Goal: Information Seeking & Learning: Learn about a topic

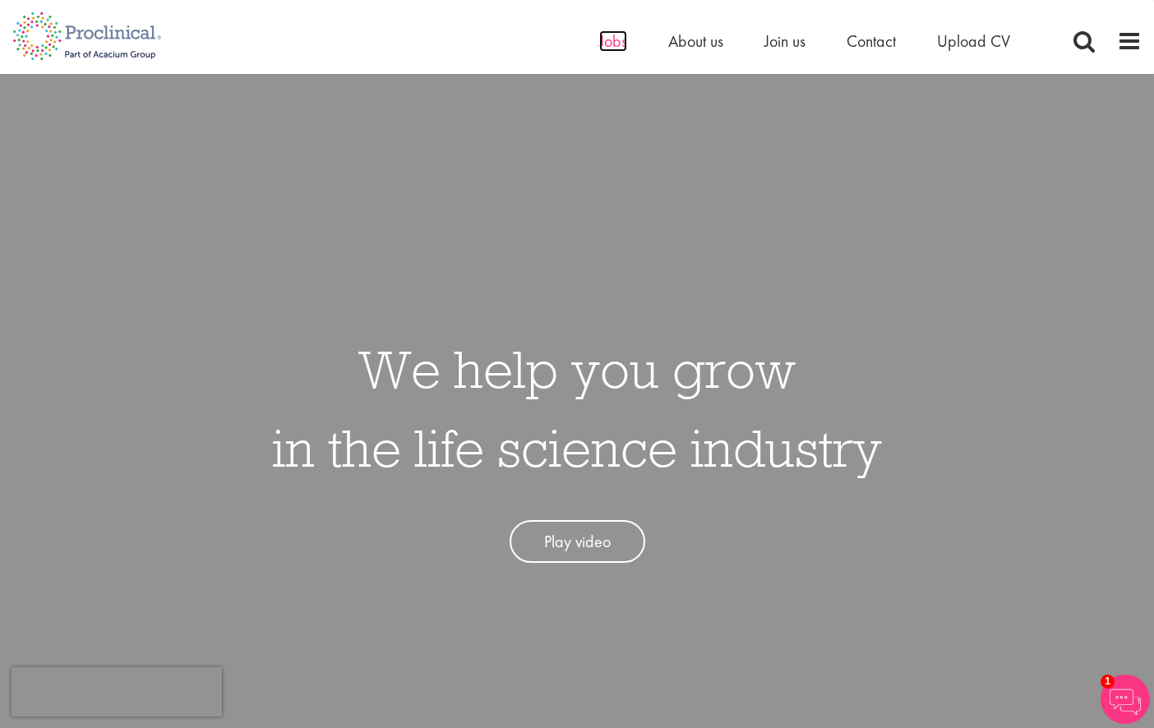
click at [599, 44] on span "Jobs" at bounding box center [613, 40] width 28 height 21
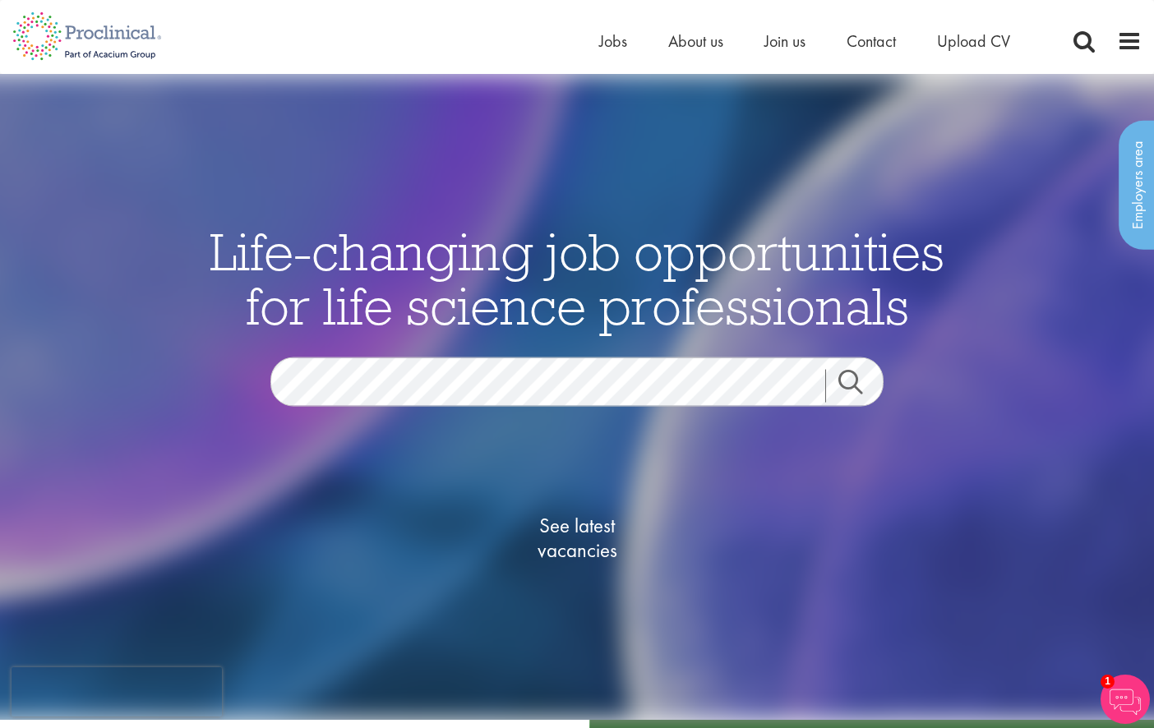
click at [1096, 336] on img at bounding box center [577, 397] width 1468 height 646
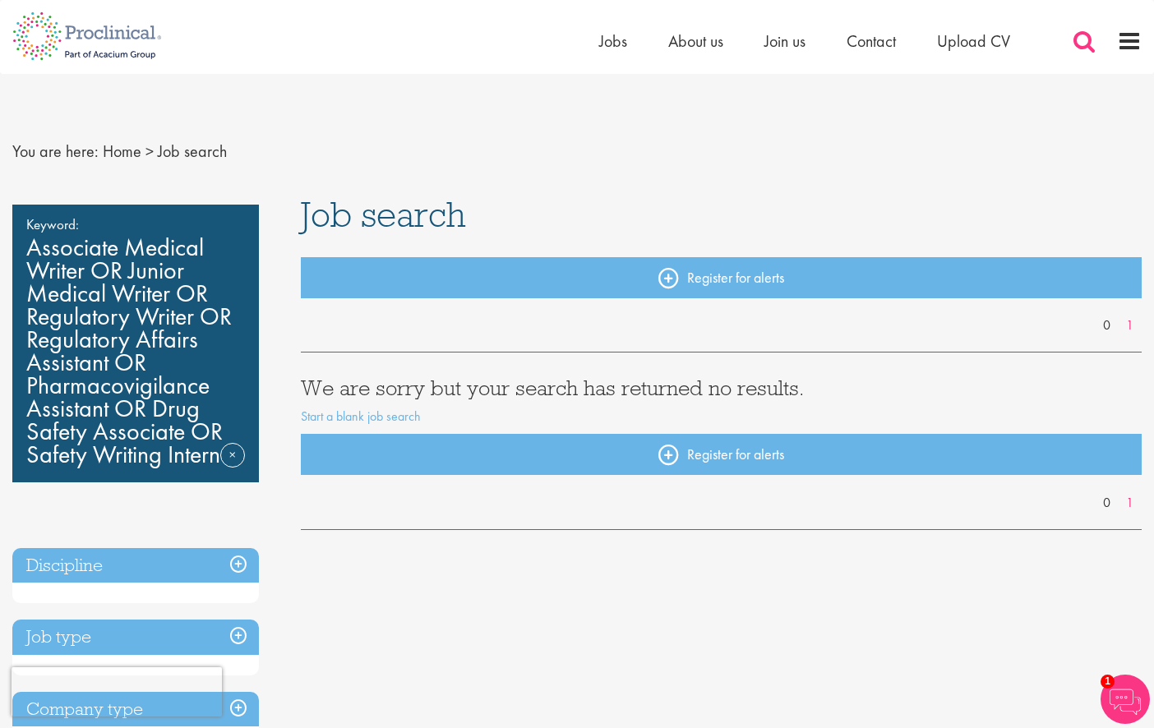
click at [1086, 41] on span at bounding box center [1084, 41] width 25 height 25
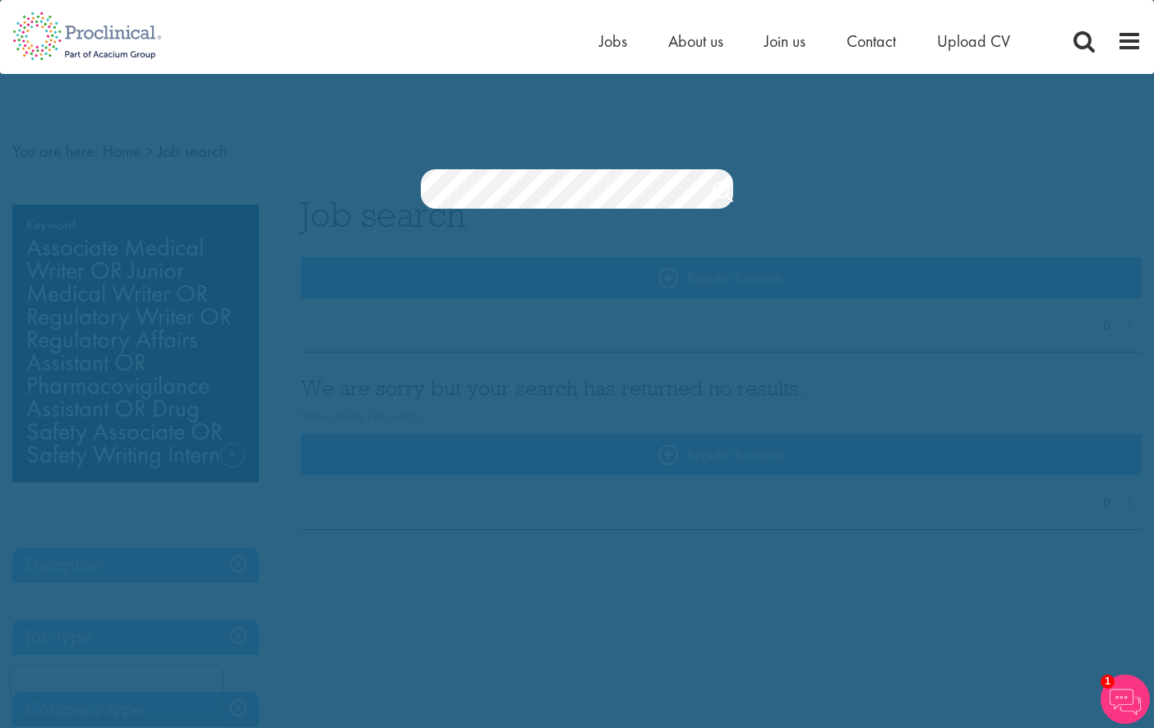
click at [815, 95] on div "Jobs Search" at bounding box center [577, 146] width 1154 height 126
click at [722, 192] on link "Search" at bounding box center [723, 194] width 21 height 33
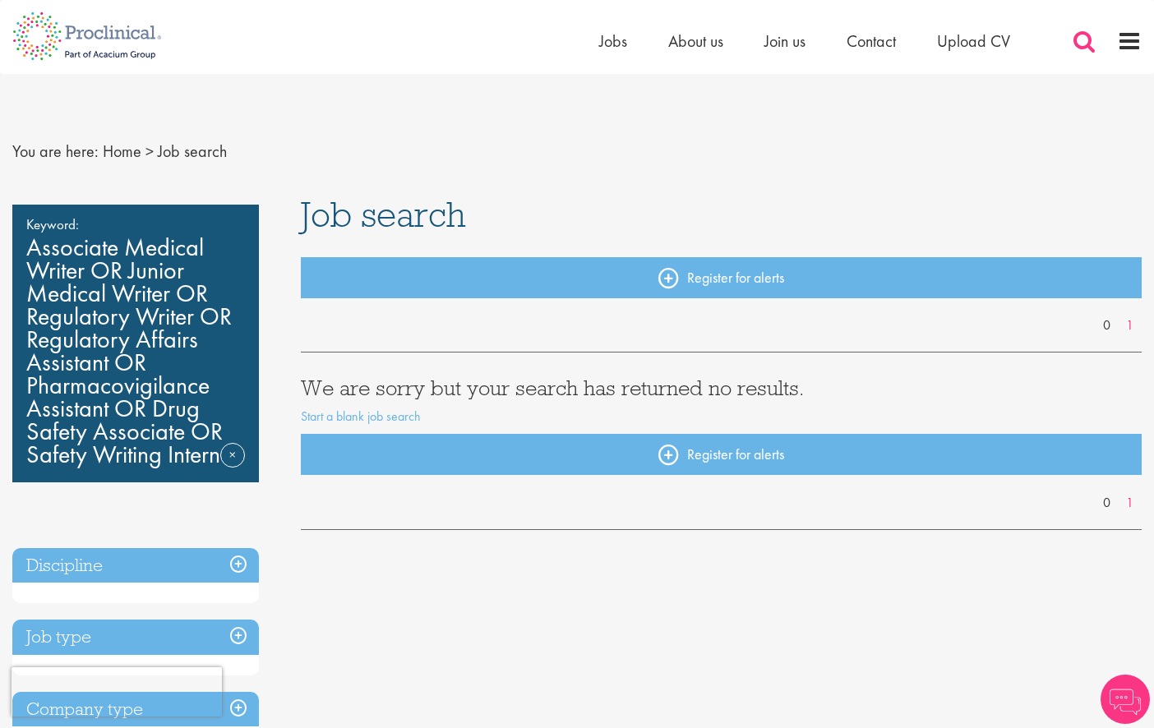
click at [1074, 39] on span at bounding box center [1084, 41] width 25 height 25
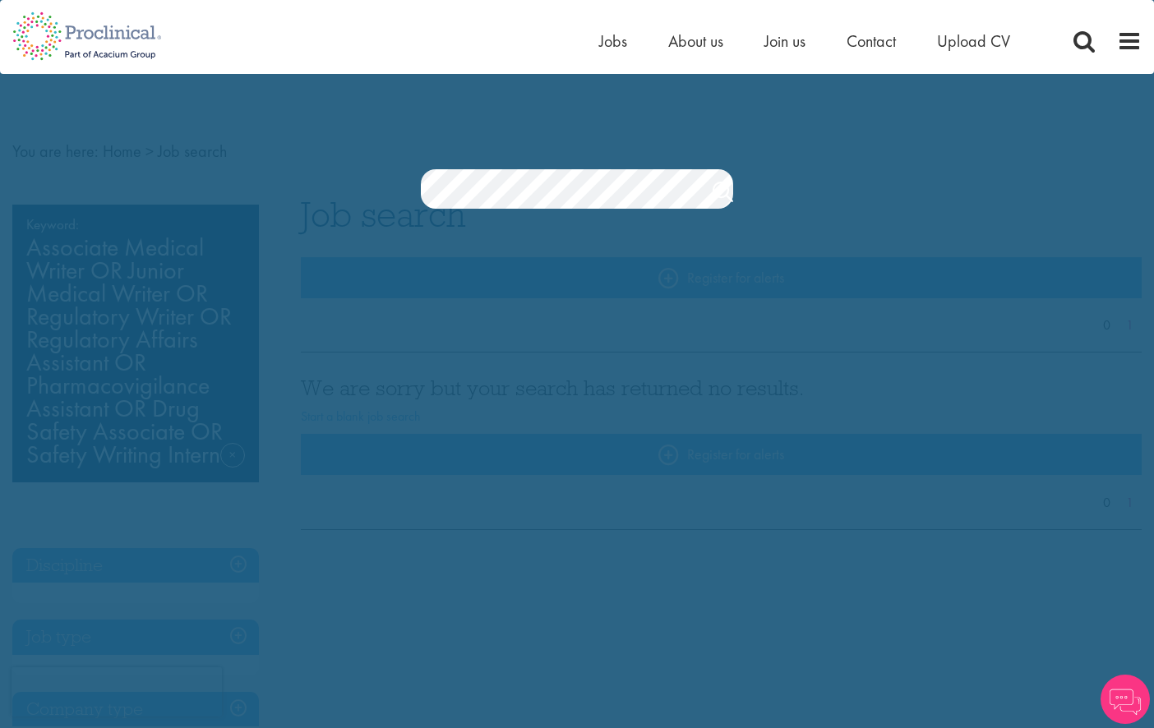
click at [352, 184] on section "Jobs Search" at bounding box center [577, 188] width 1154 height 39
click at [363, 201] on section "Jobs Search" at bounding box center [577, 188] width 1154 height 39
click at [397, 196] on section "Jobs Search" at bounding box center [577, 188] width 1154 height 39
click at [413, 196] on section "Jobs Search" at bounding box center [577, 188] width 1154 height 39
click at [409, 190] on section "Jobs Search" at bounding box center [577, 188] width 1154 height 39
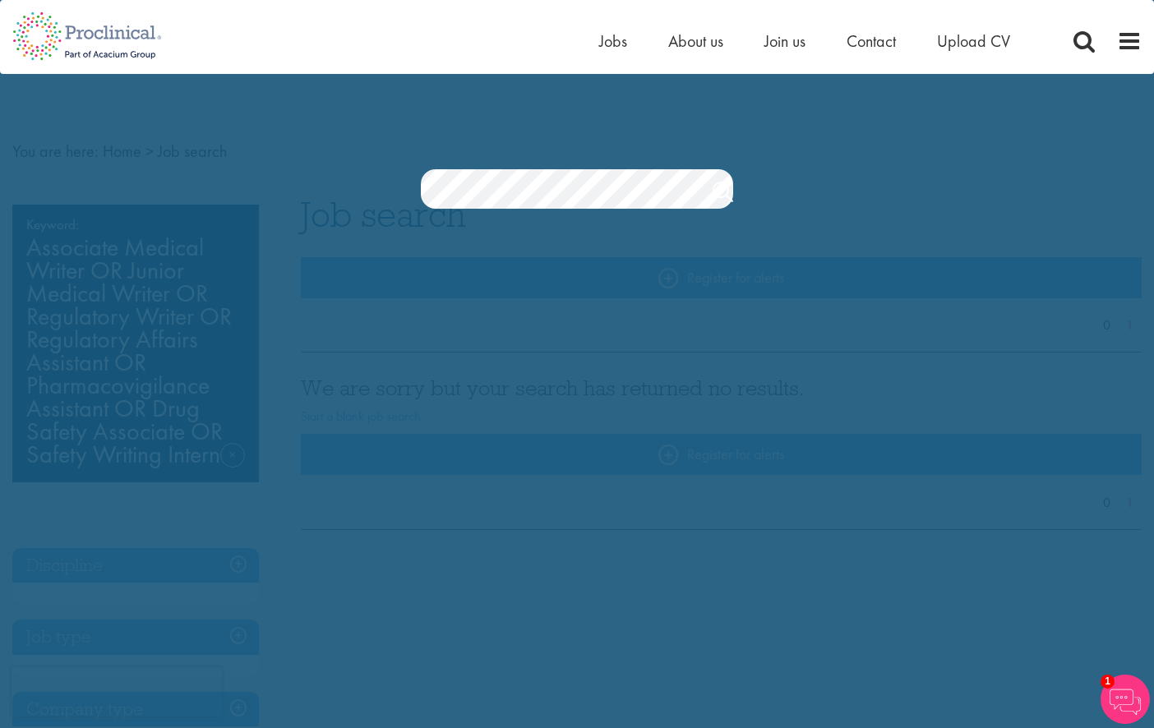
click at [369, 183] on section "Jobs Search" at bounding box center [577, 188] width 1154 height 39
click at [386, 197] on section "Jobs Search" at bounding box center [577, 188] width 1154 height 39
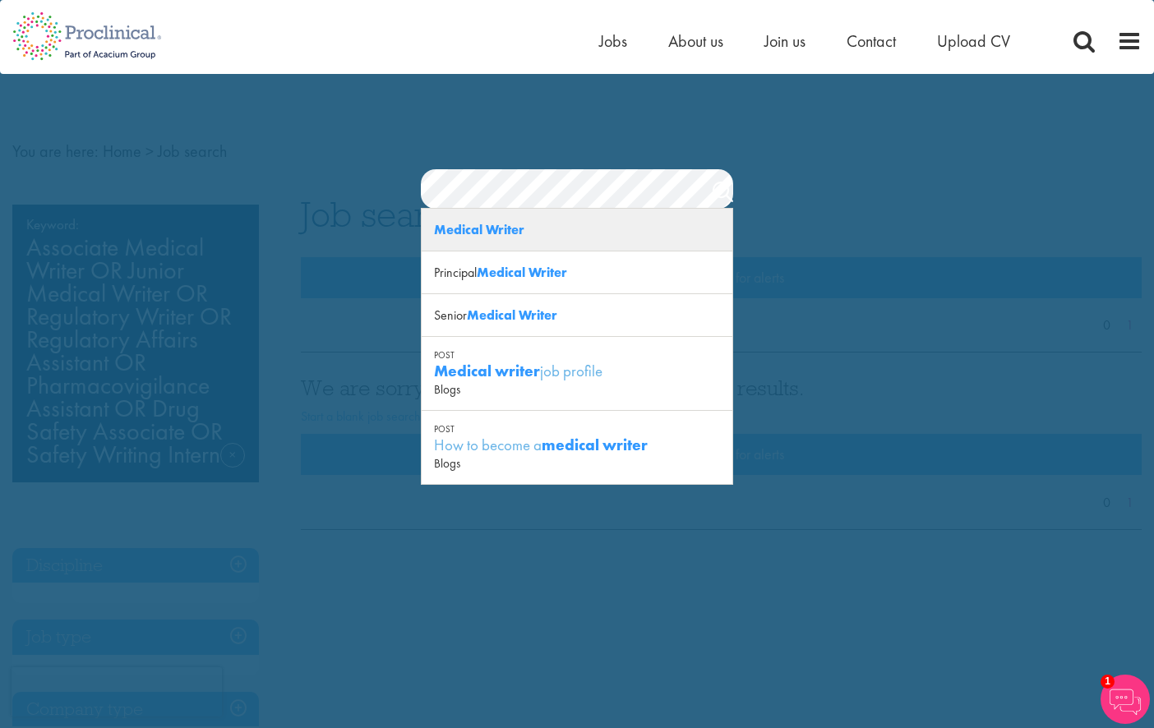
click at [487, 233] on strong "Medical Writer" at bounding box center [479, 229] width 90 height 17
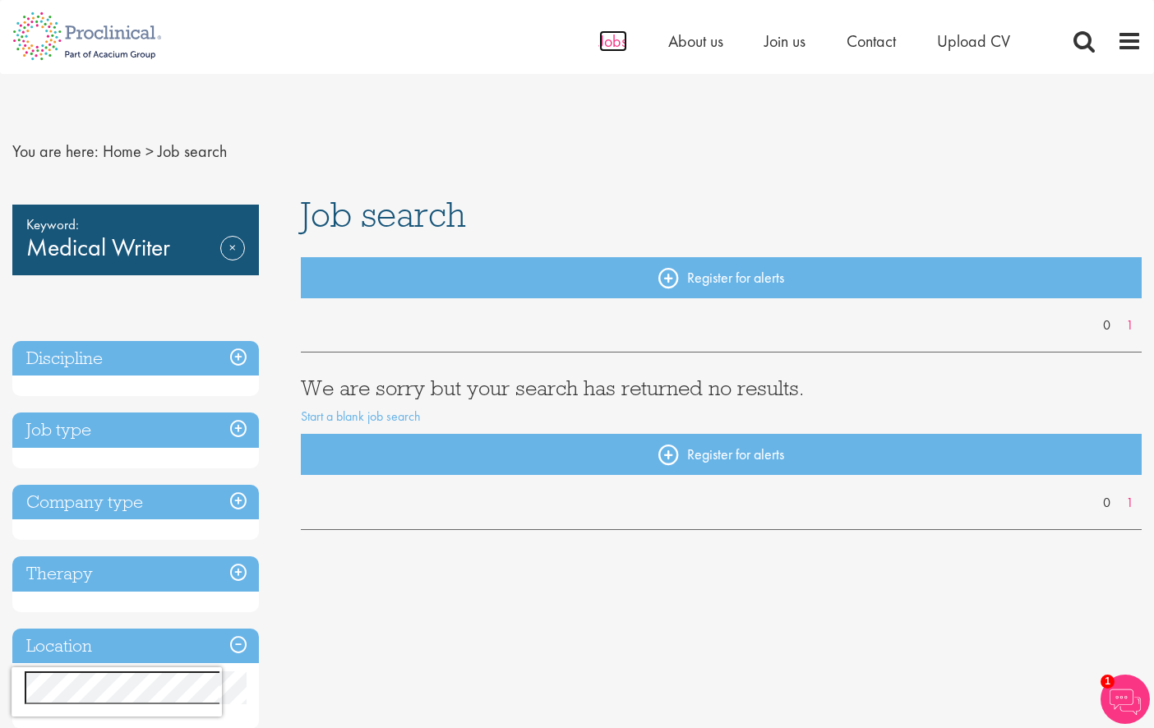
click at [606, 40] on span "Jobs" at bounding box center [613, 40] width 28 height 21
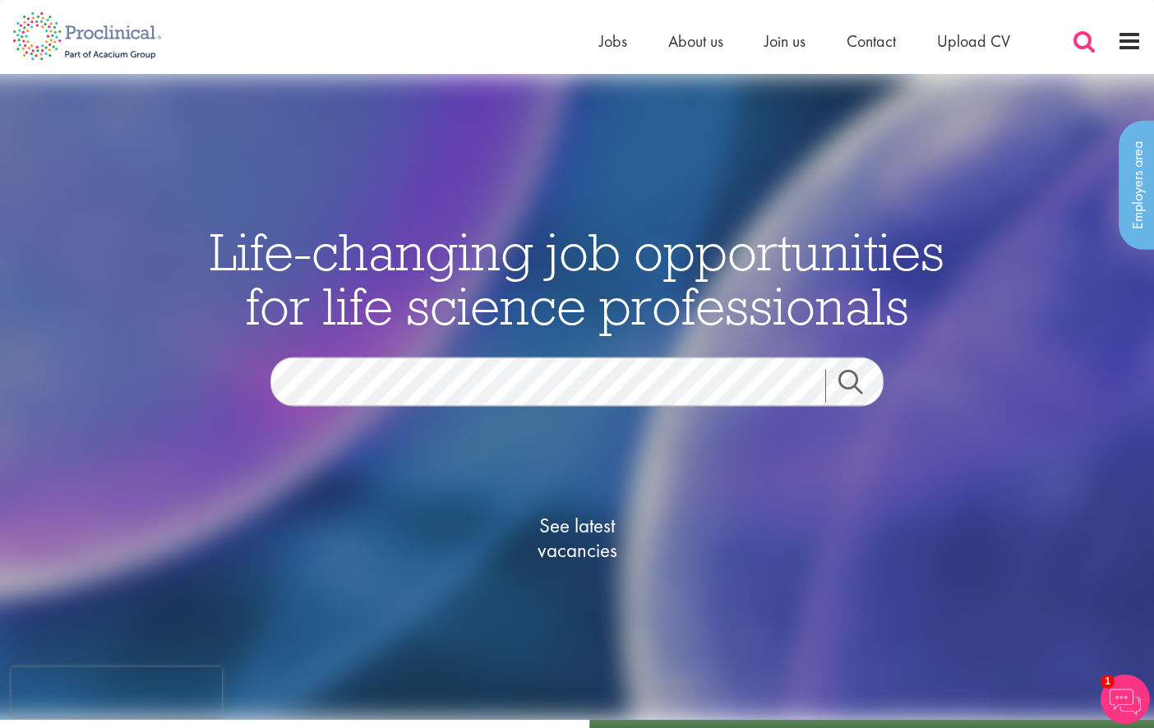
click at [1065, 41] on div "Home Jobs About us Join us Contact Upload CV" at bounding box center [870, 45] width 543 height 33
click at [1099, 41] on div "Home Jobs About us Join us Contact Upload CV" at bounding box center [870, 45] width 543 height 33
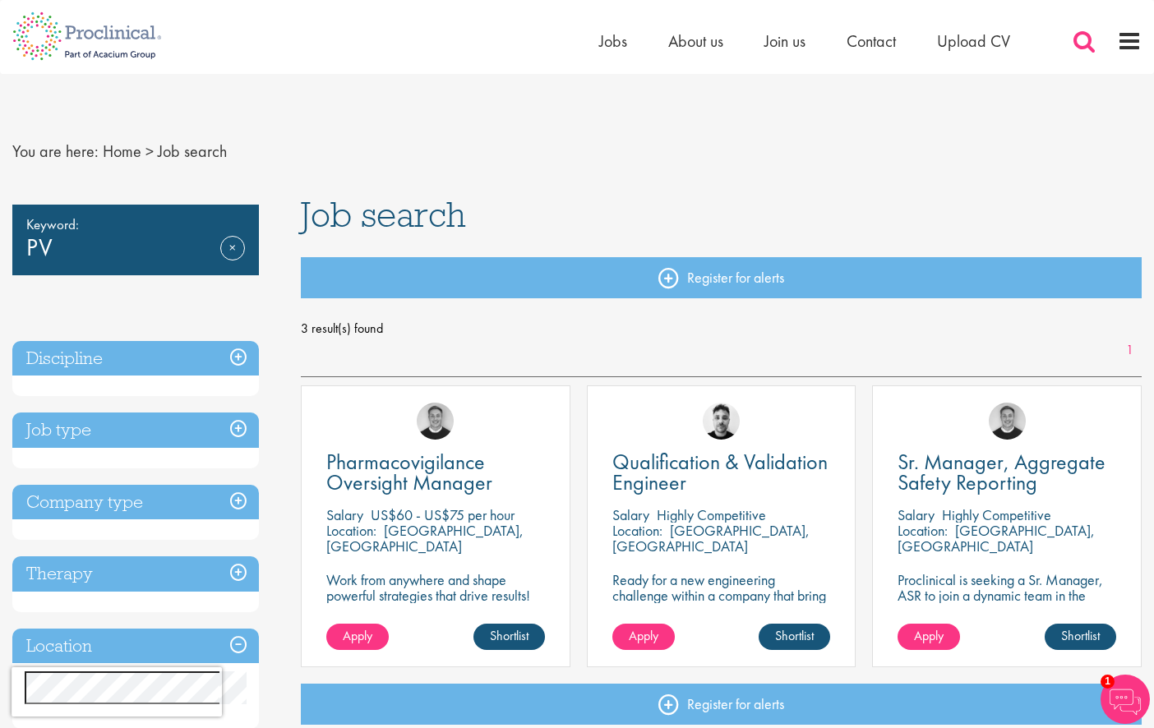
click at [1086, 35] on span at bounding box center [1084, 41] width 25 height 25
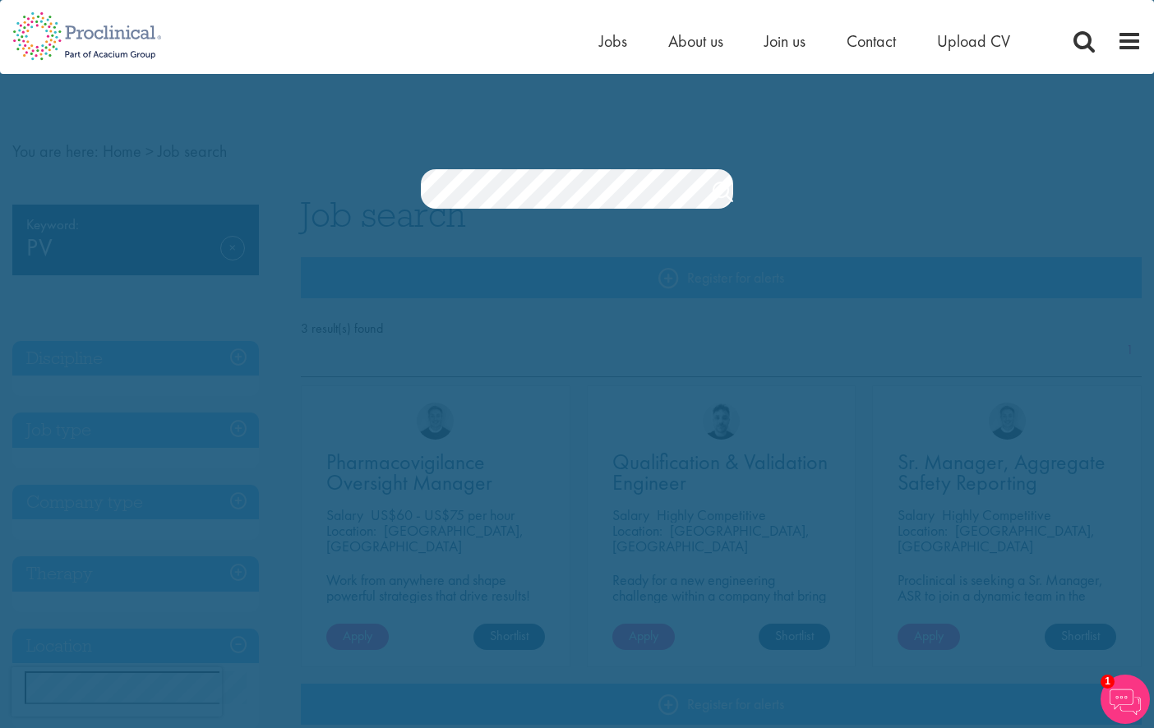
click at [259, 199] on section "Jobs Search" at bounding box center [577, 188] width 1154 height 39
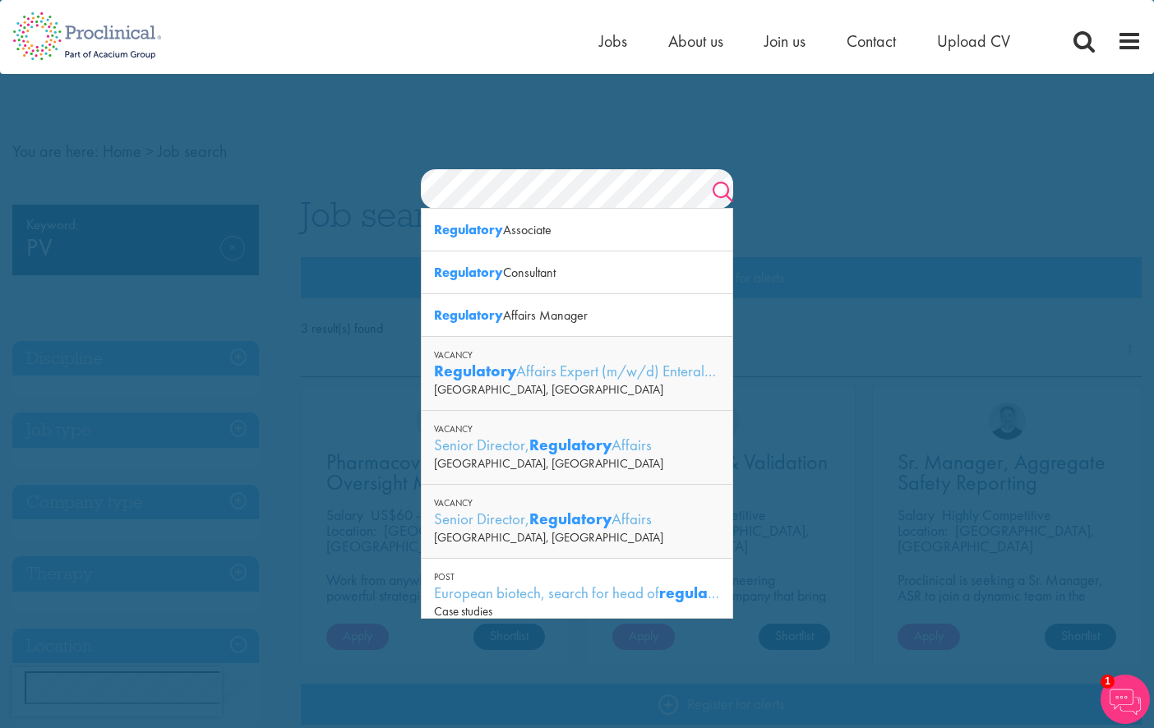
click at [731, 184] on link "Search" at bounding box center [723, 194] width 21 height 33
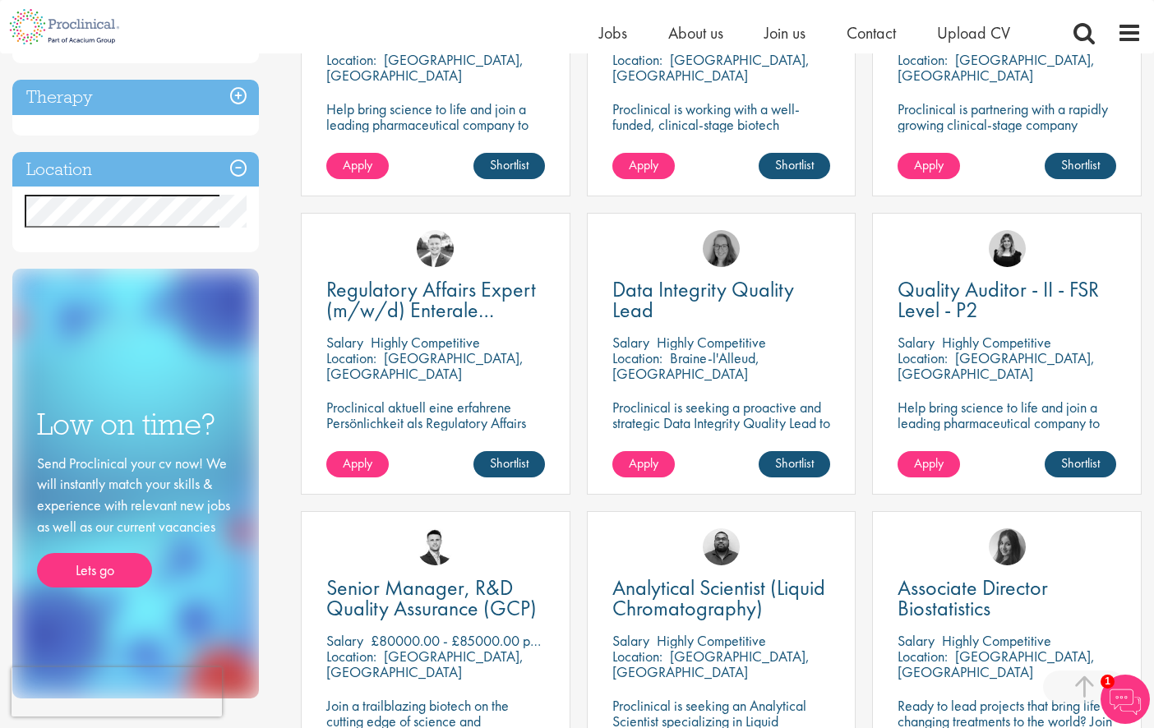
scroll to position [493, 0]
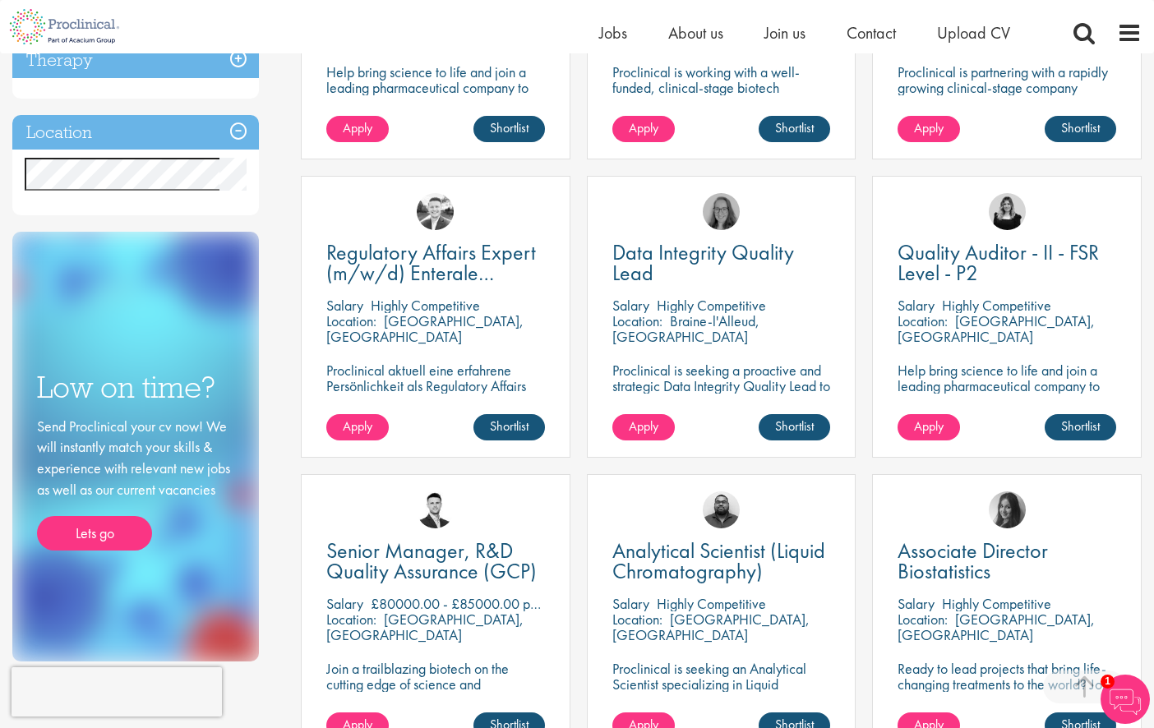
click at [415, 304] on p "Highly Competitive" at bounding box center [425, 305] width 109 height 19
click at [504, 432] on link "Shortlist" at bounding box center [510, 427] width 72 height 26
click at [364, 432] on span "Apply" at bounding box center [358, 426] width 30 height 17
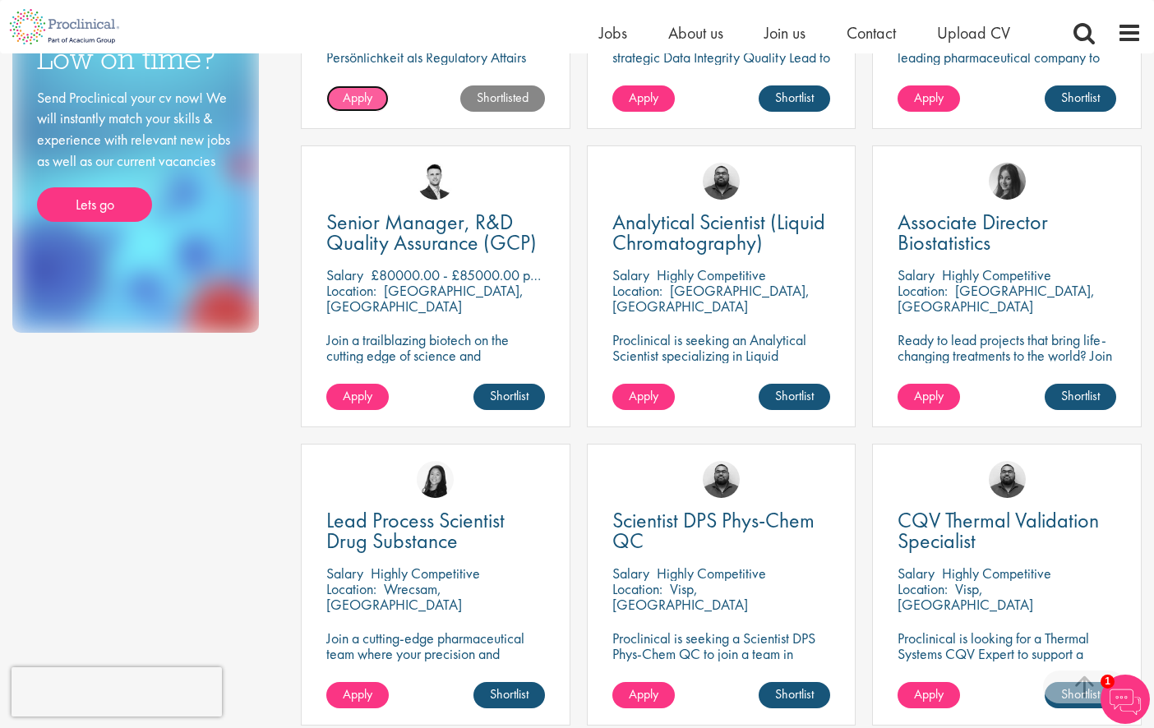
scroll to position [986, 0]
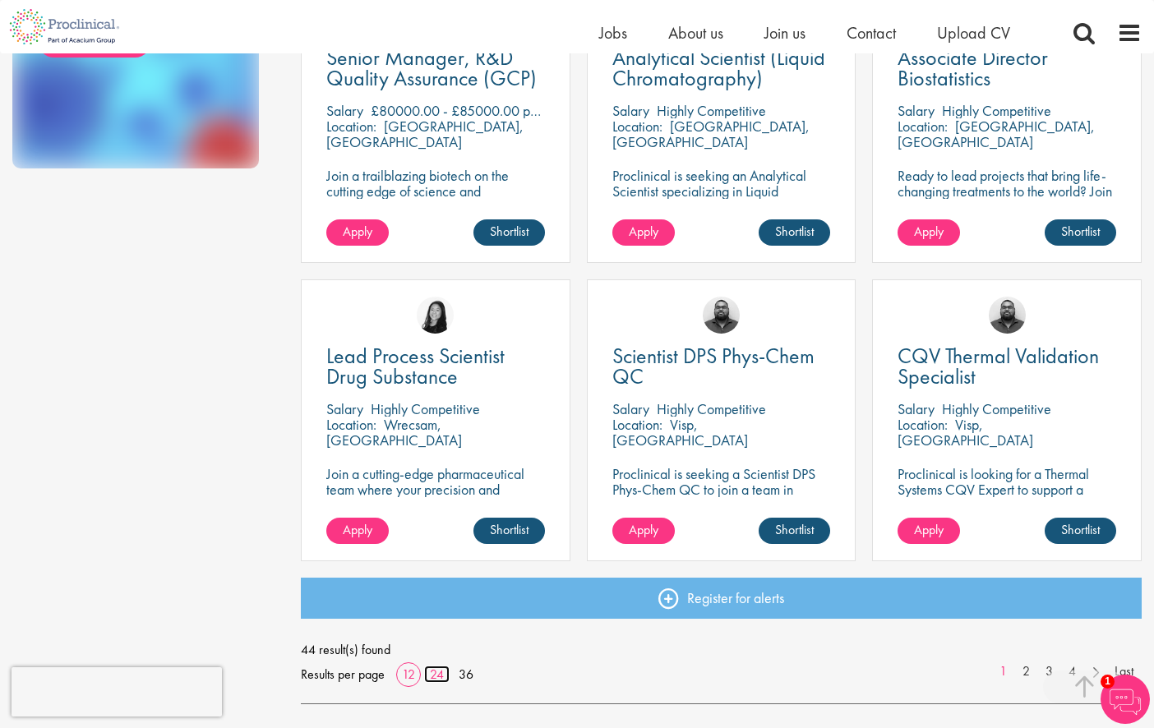
click at [431, 678] on link "24" at bounding box center [436, 674] width 25 height 17
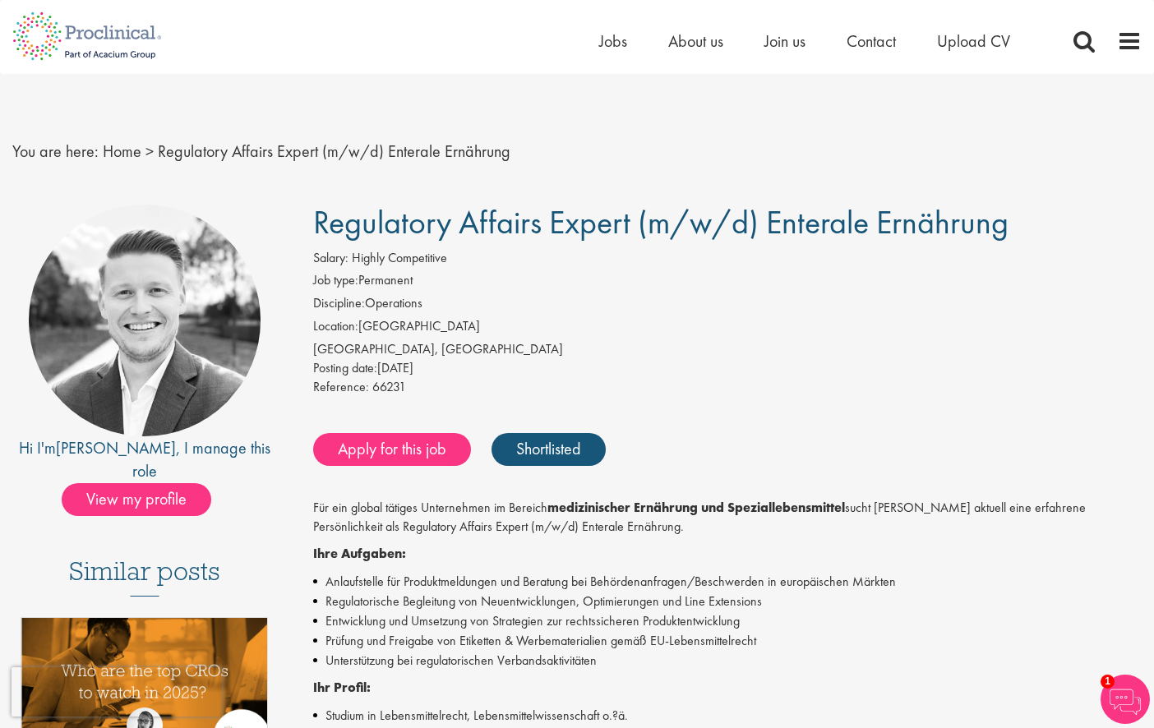
click at [680, 340] on div "[GEOGRAPHIC_DATA], [GEOGRAPHIC_DATA]" at bounding box center [727, 349] width 829 height 19
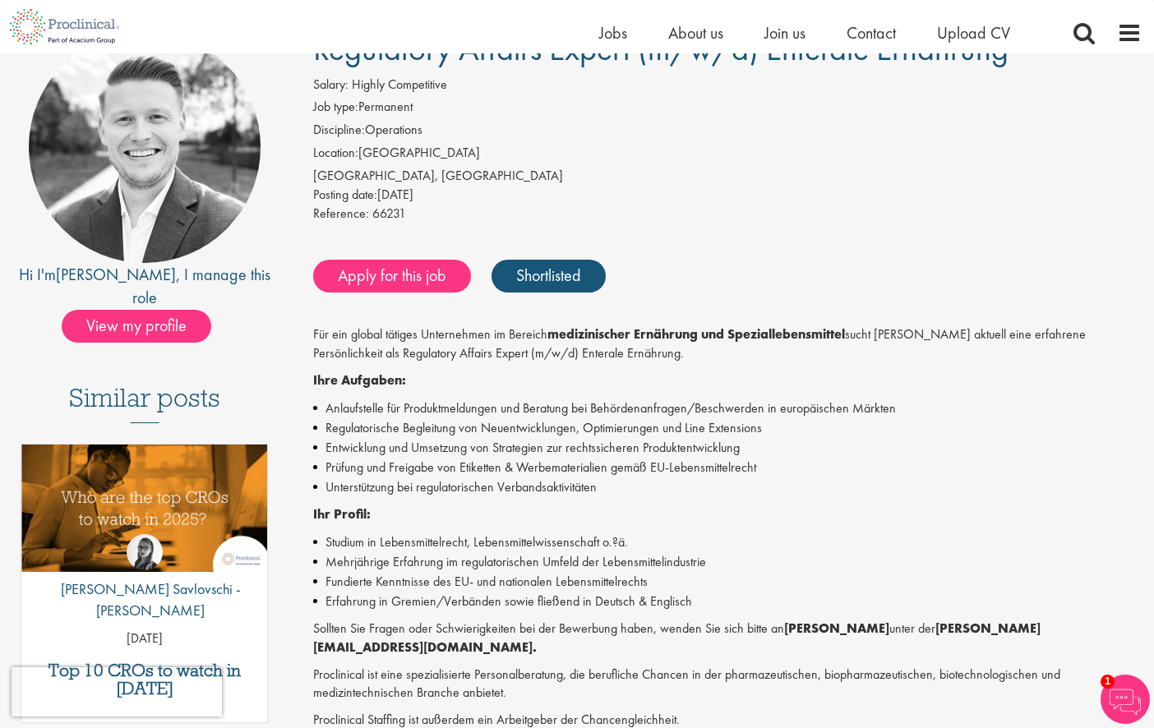
scroll to position [329, 0]
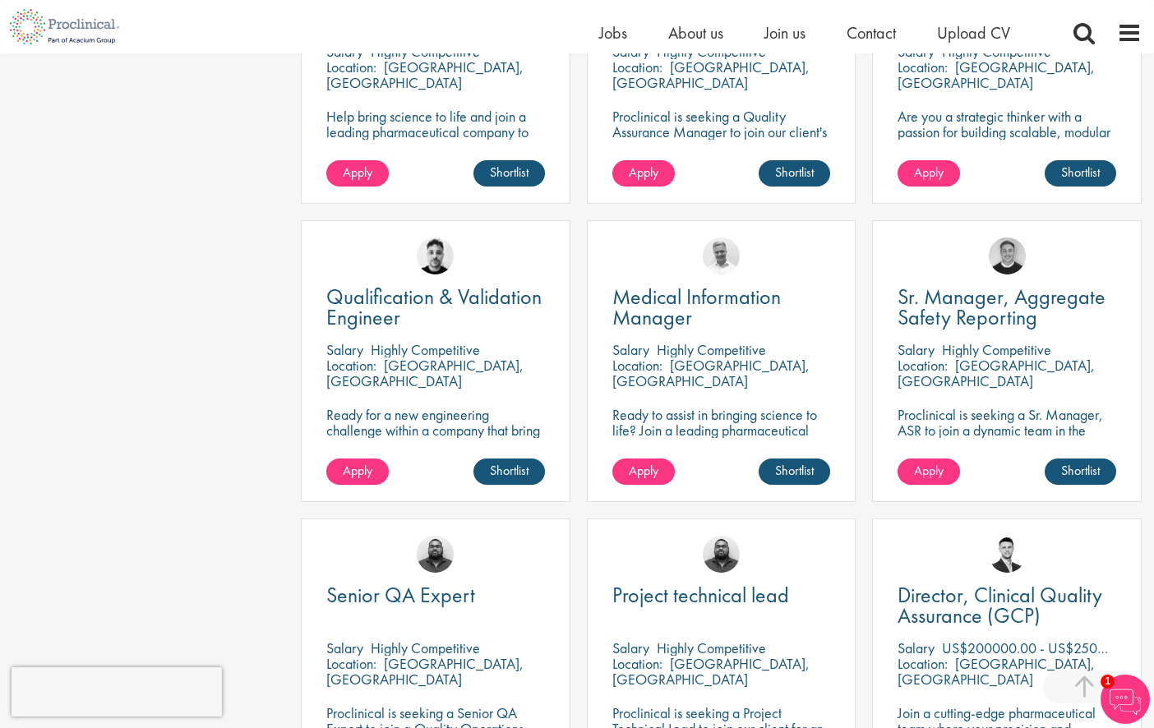
scroll to position [1644, 0]
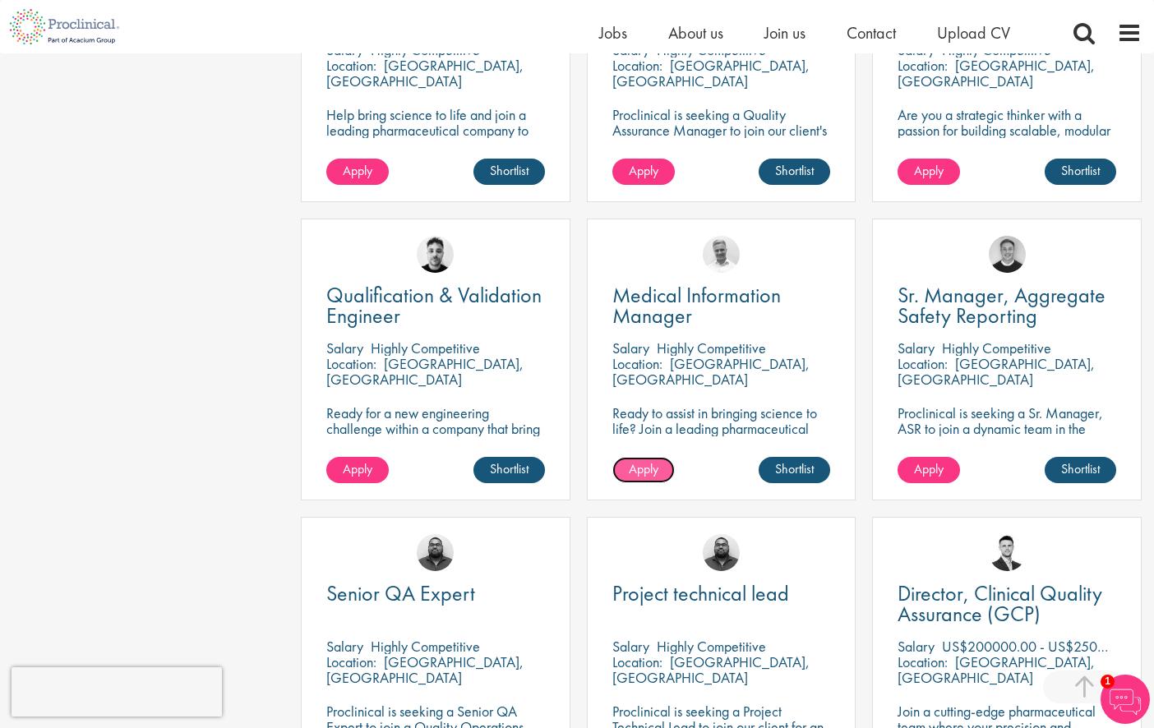
click at [653, 468] on span "Apply" at bounding box center [644, 468] width 30 height 17
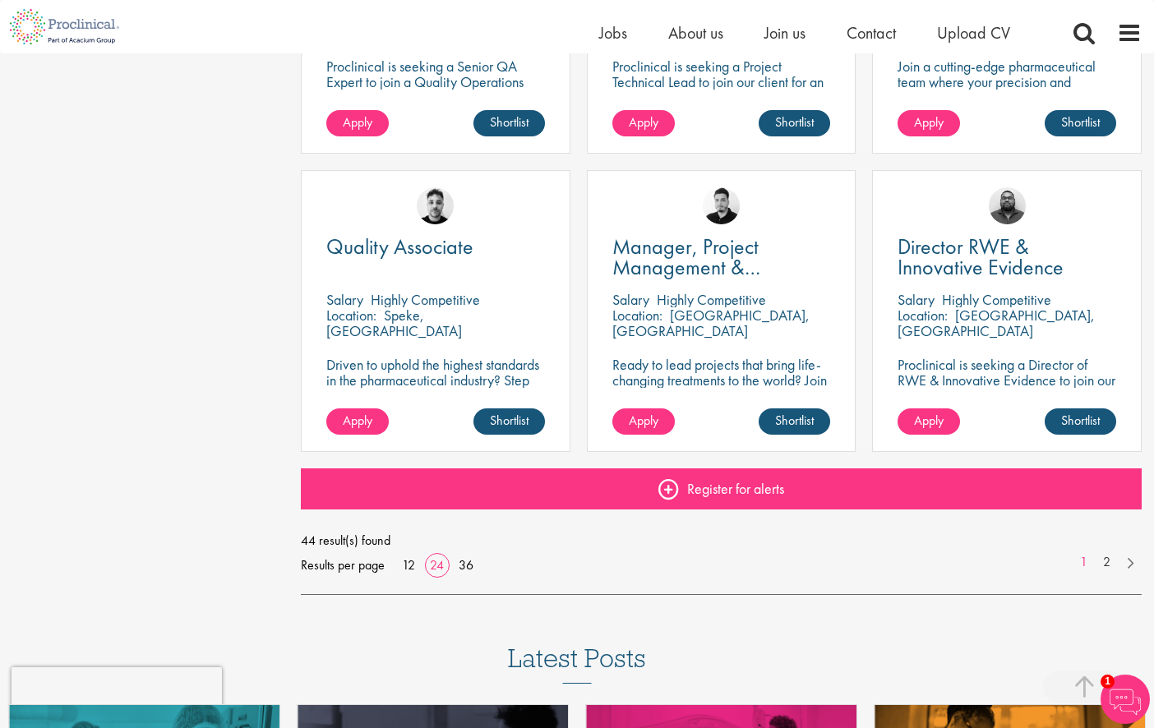
scroll to position [2302, 0]
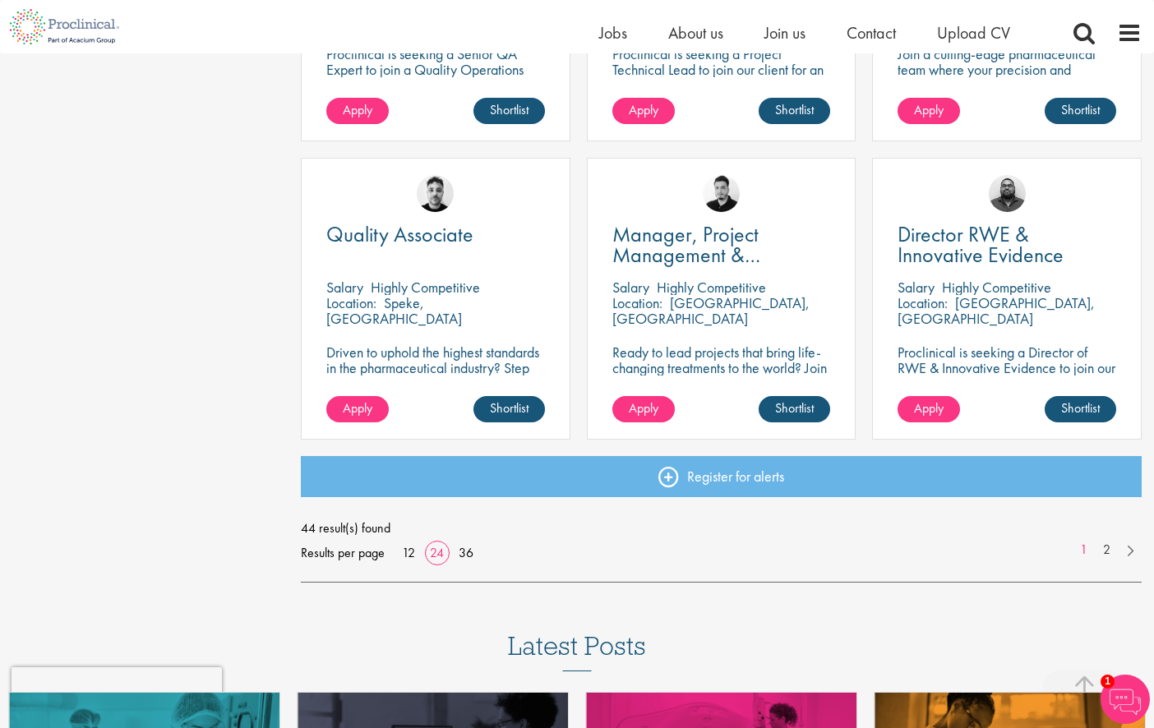
click at [369, 409] on span "Apply" at bounding box center [358, 408] width 30 height 17
click at [466, 550] on link "36" at bounding box center [466, 552] width 26 height 17
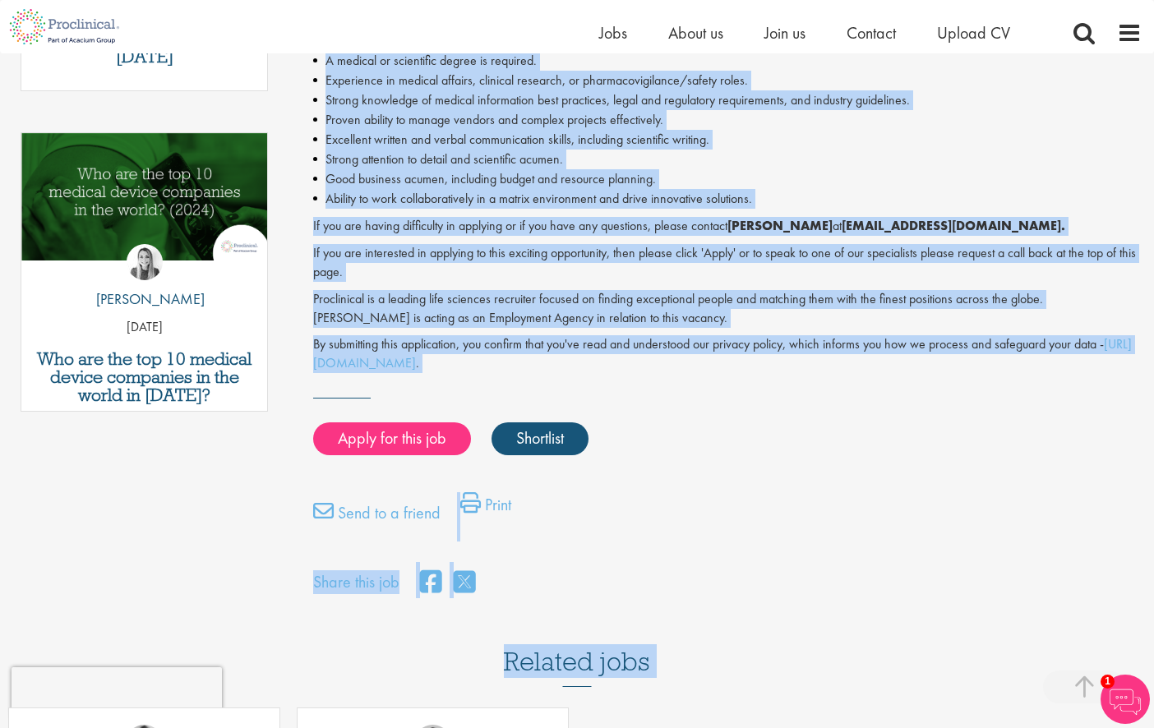
scroll to position [858, 0]
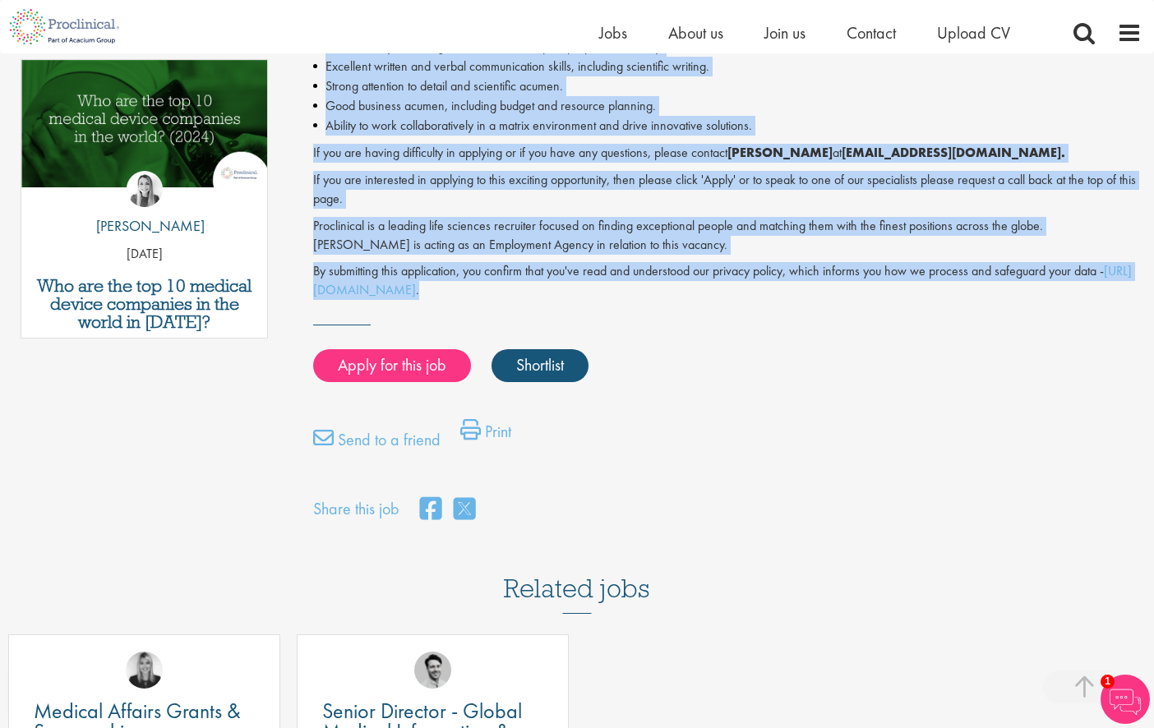
drag, startPoint x: 313, startPoint y: 255, endPoint x: 672, endPoint y: 298, distance: 361.9
copy div "Loremi: Dolors Ametconsect Adi elit: Seddoeiu Temporinci: Utlabor Etdoloremag A…"
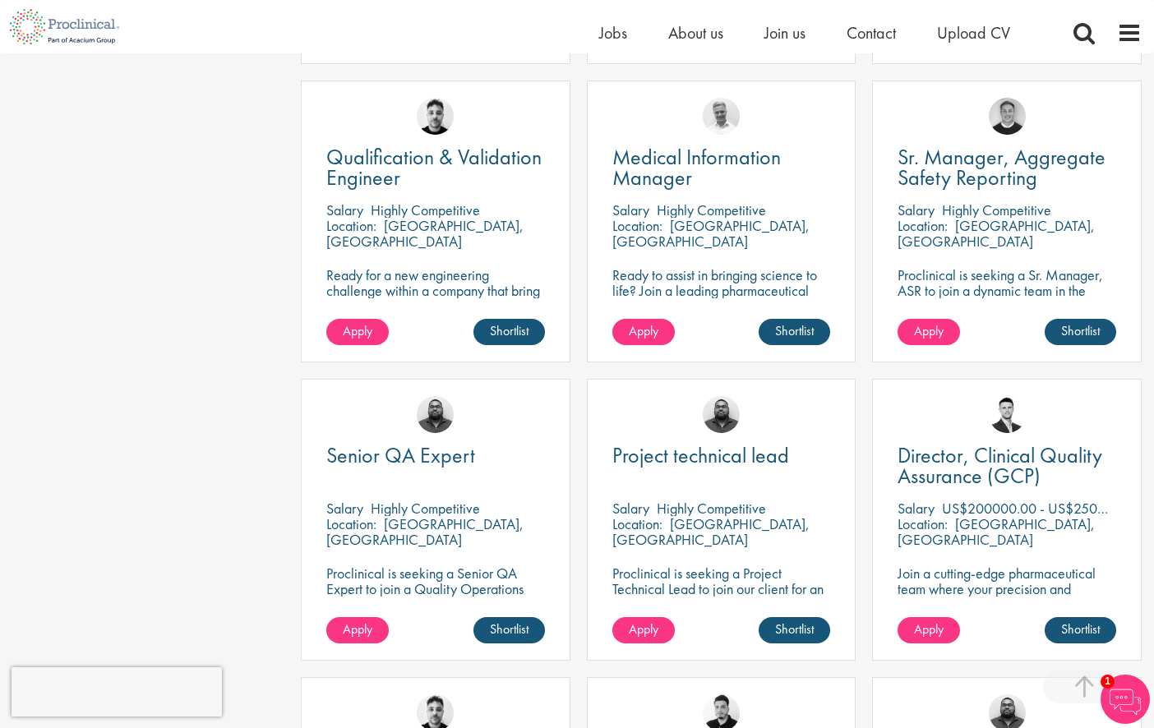
scroll to position [1809, 0]
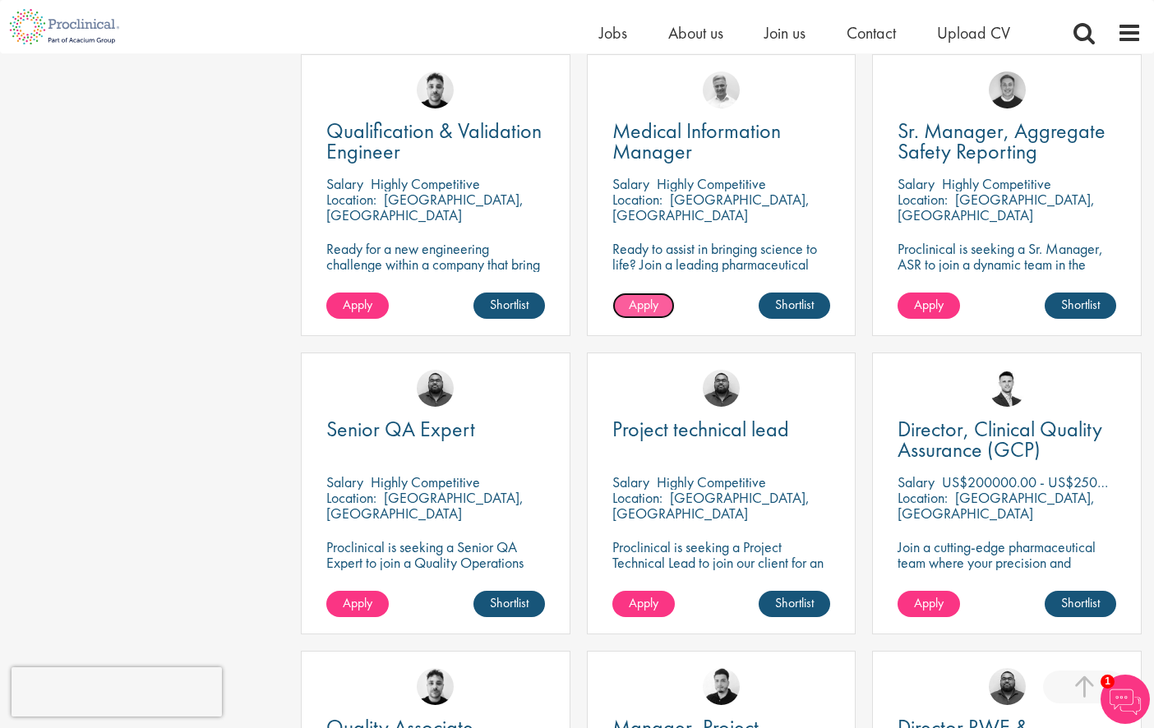
click at [631, 315] on link "Apply" at bounding box center [643, 306] width 62 height 26
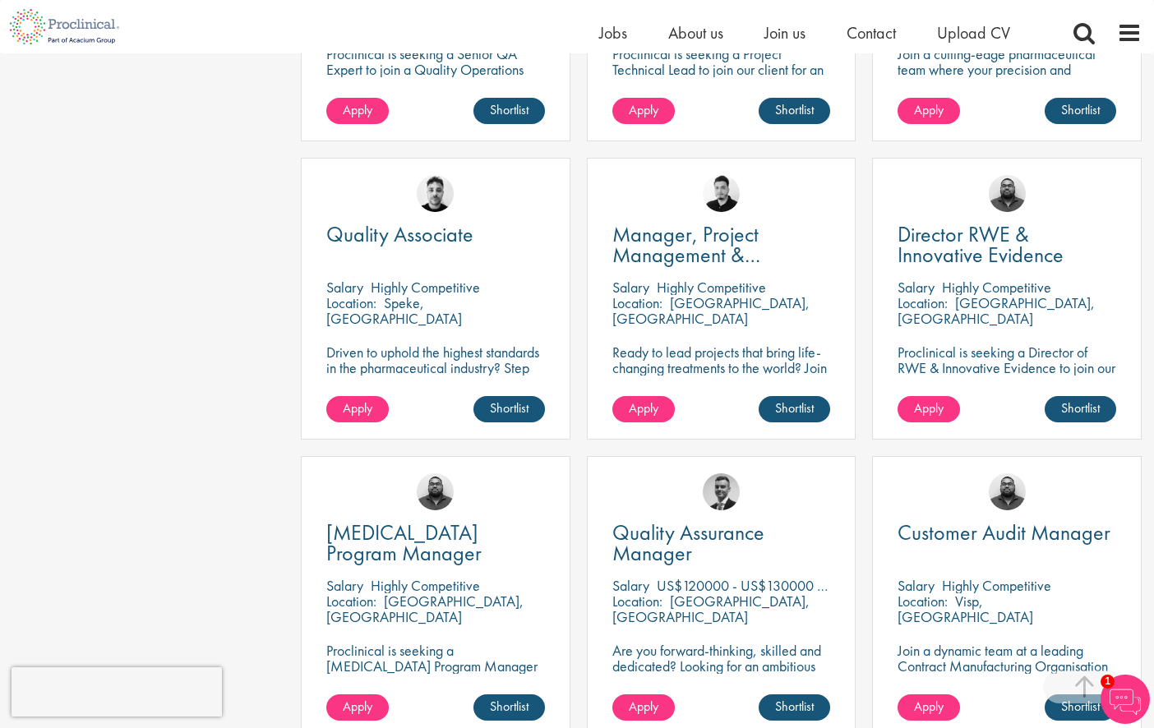
scroll to position [2937, 0]
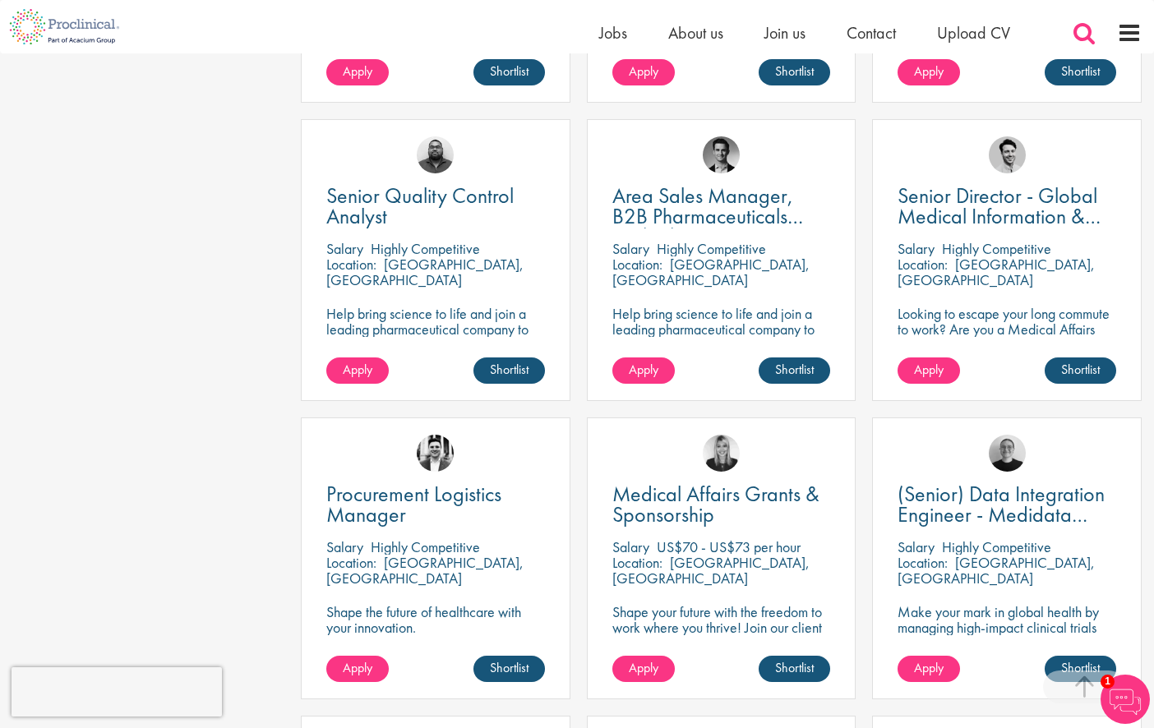
click at [1076, 29] on span at bounding box center [1084, 33] width 25 height 25
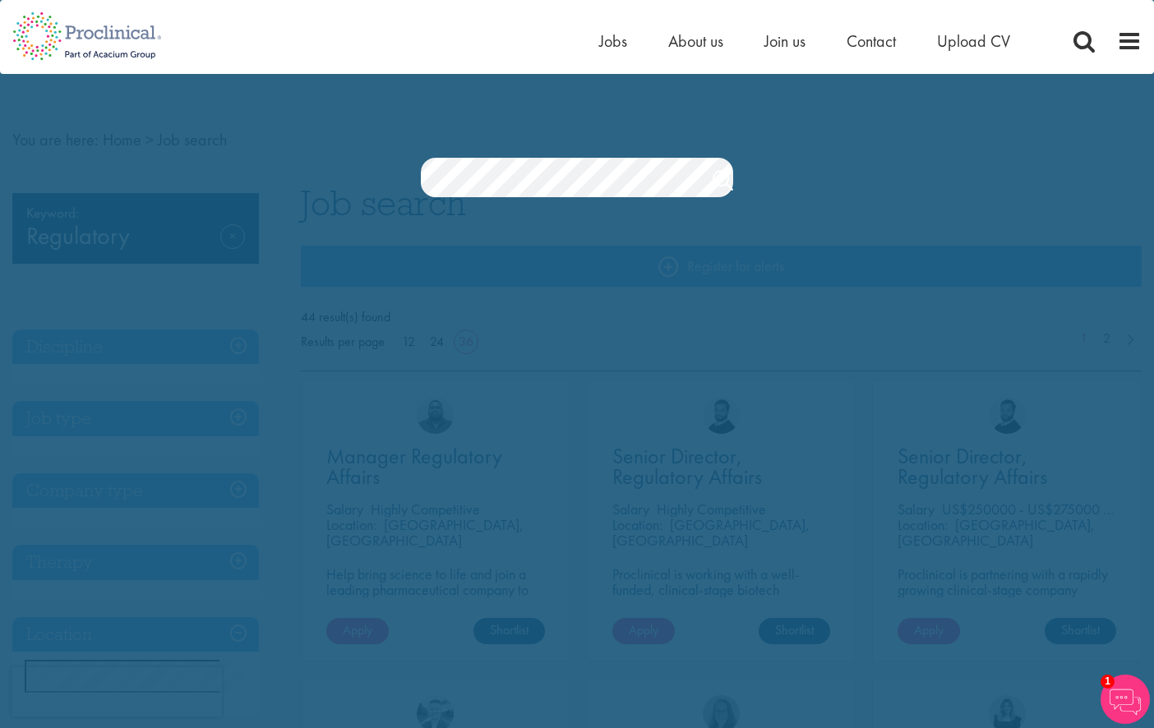
scroll to position [0, 0]
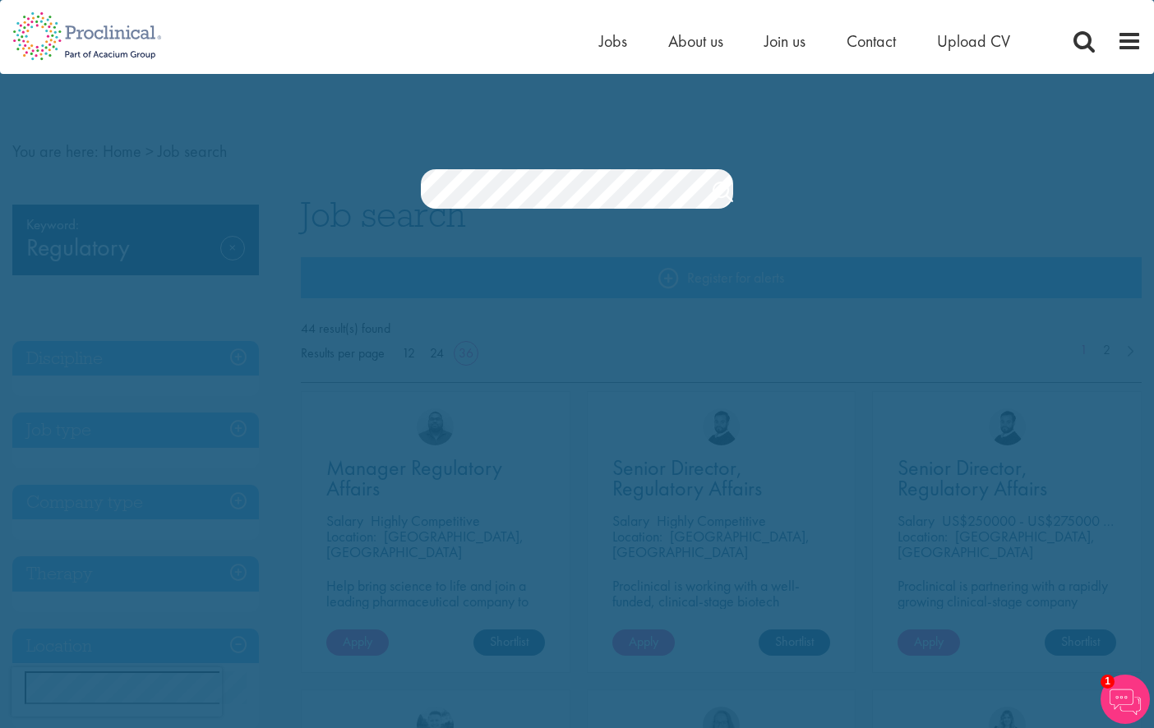
click at [256, 189] on section "Jobs Search" at bounding box center [577, 188] width 1154 height 39
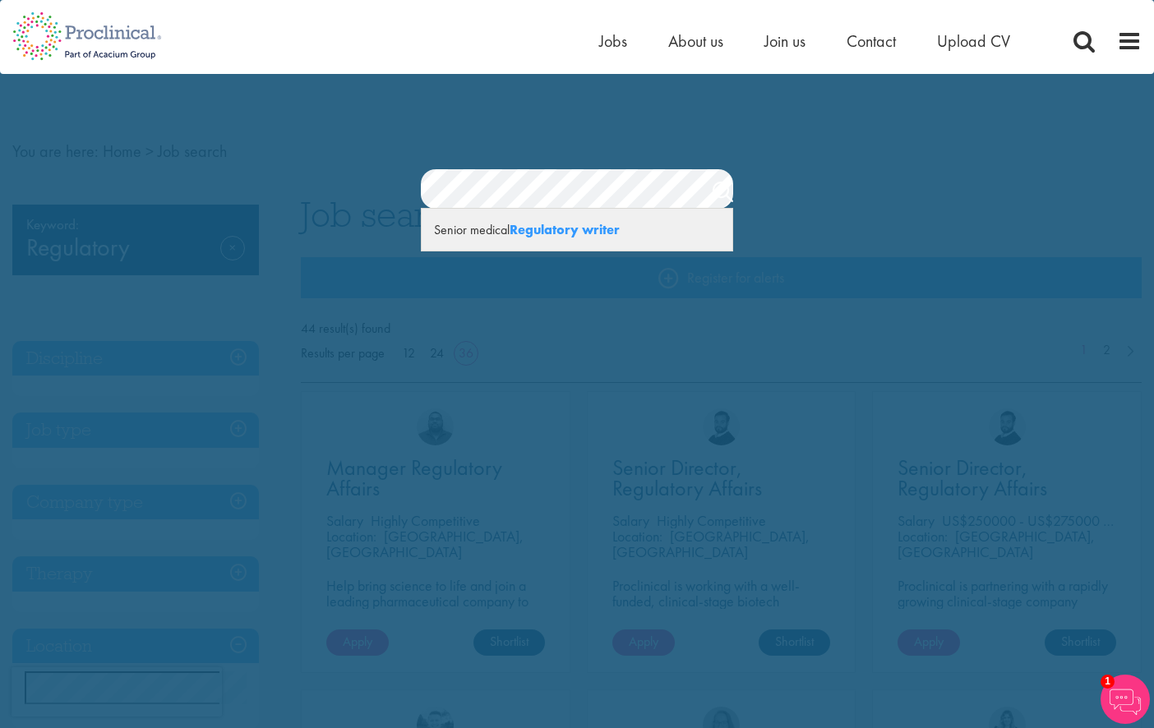
click at [607, 232] on strong "Regulatory writer" at bounding box center [565, 229] width 110 height 17
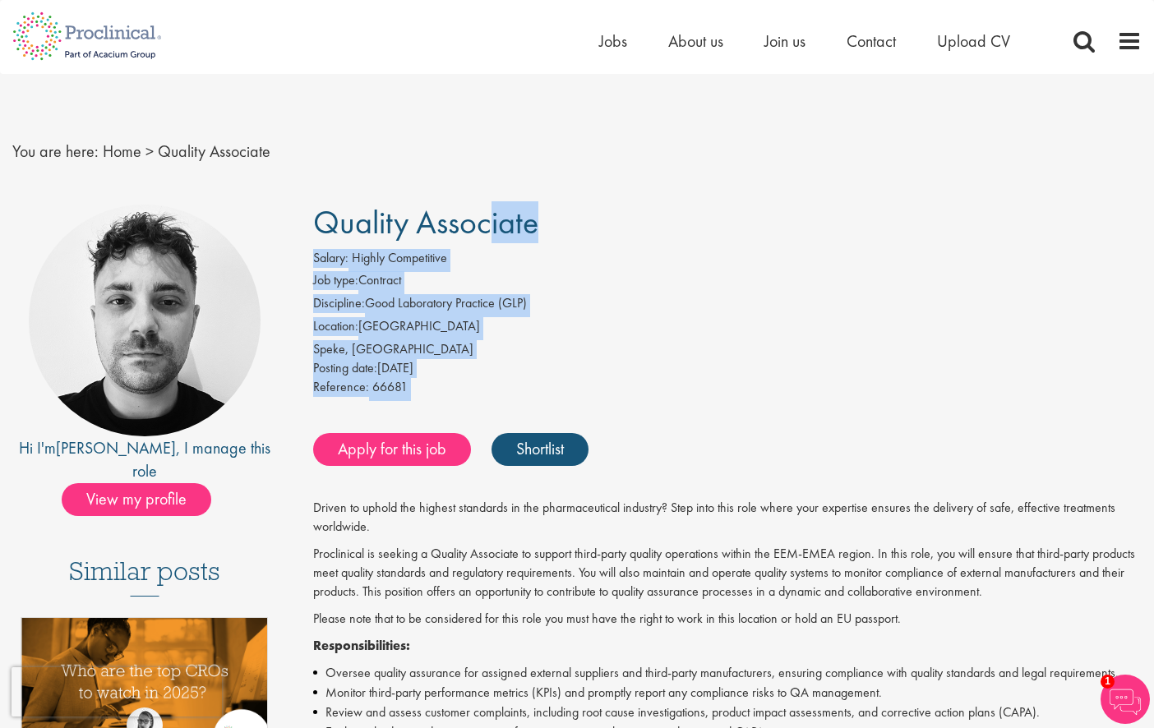
drag, startPoint x: 317, startPoint y: 213, endPoint x: 694, endPoint y: 404, distance: 423.2
click at [572, 339] on li "Location: [GEOGRAPHIC_DATA]" at bounding box center [727, 328] width 829 height 23
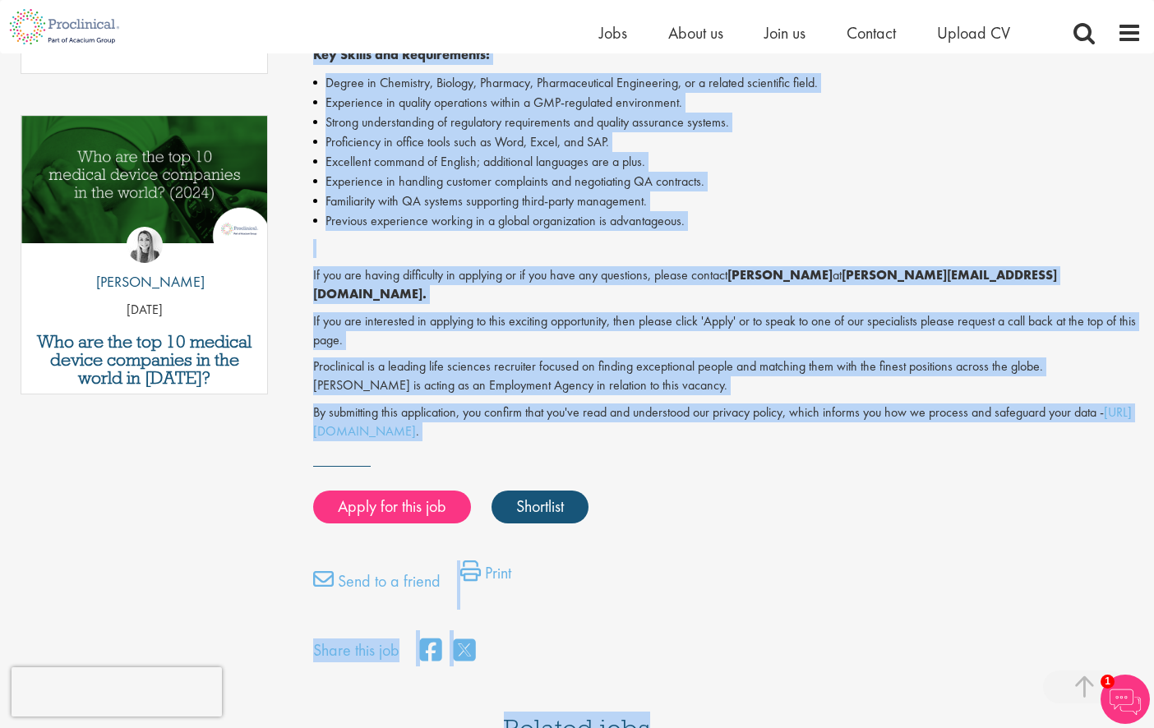
scroll to position [906, 0]
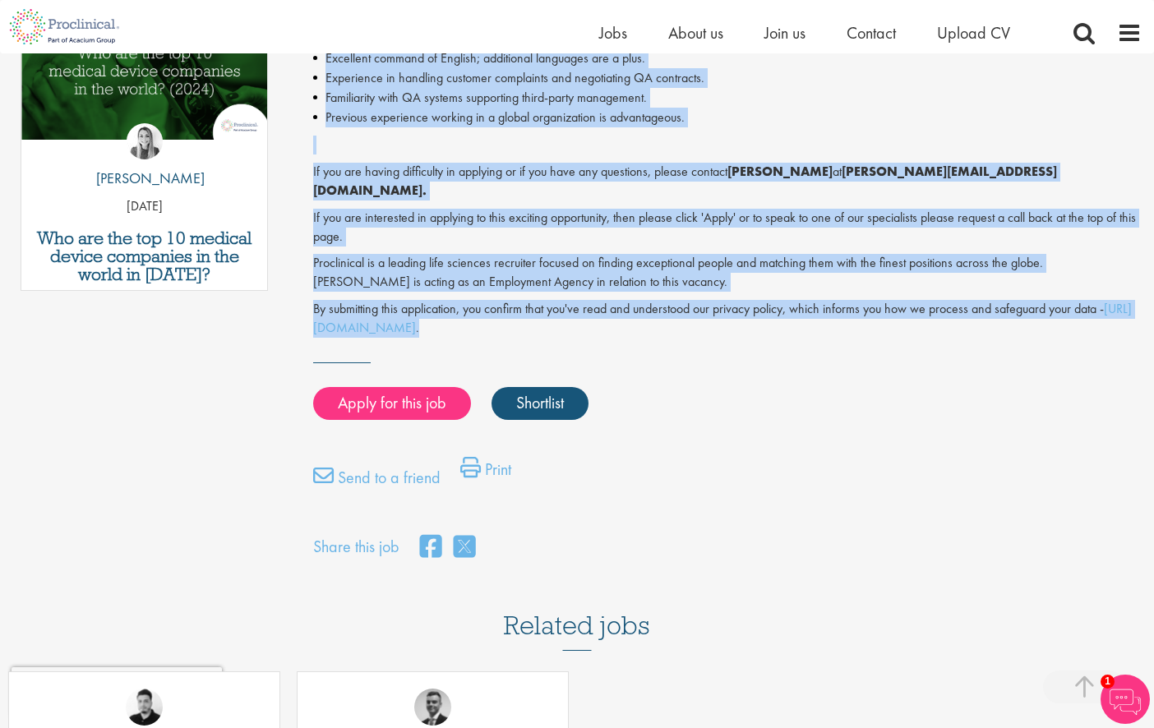
drag, startPoint x: 293, startPoint y: 212, endPoint x: 757, endPoint y: 309, distance: 473.7
copy div "Quality Associate Salary: Highly Competitive Job type: Contract Discipline: Goo…"
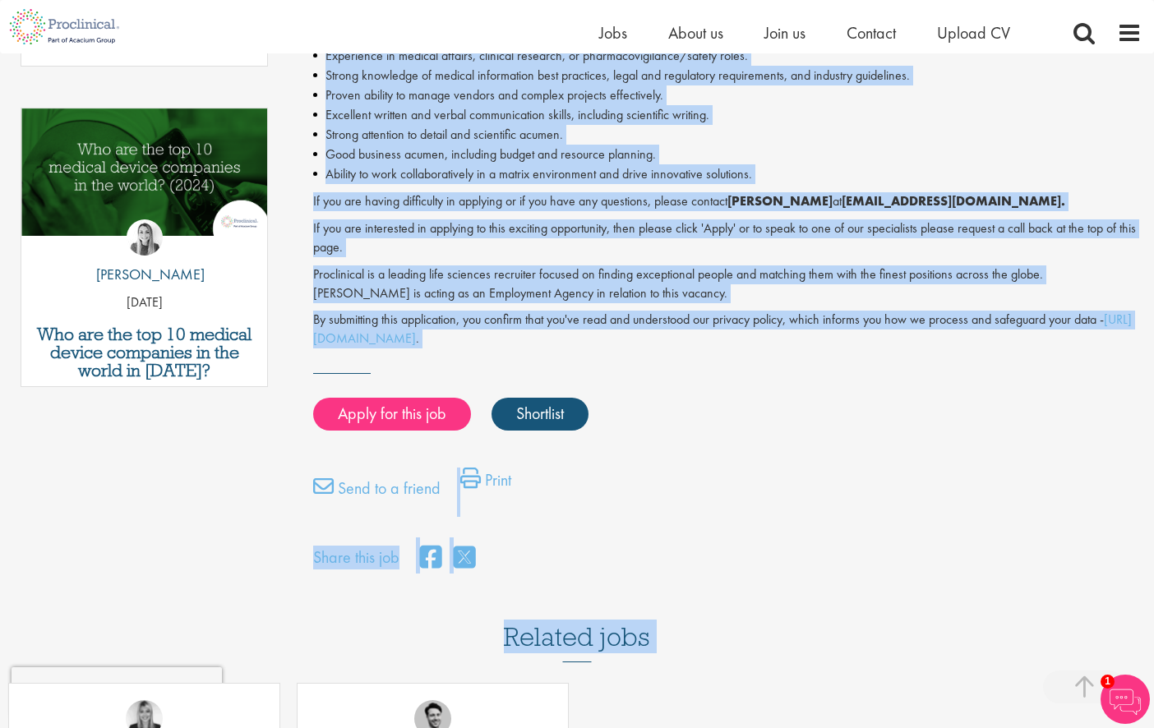
scroll to position [825, 0]
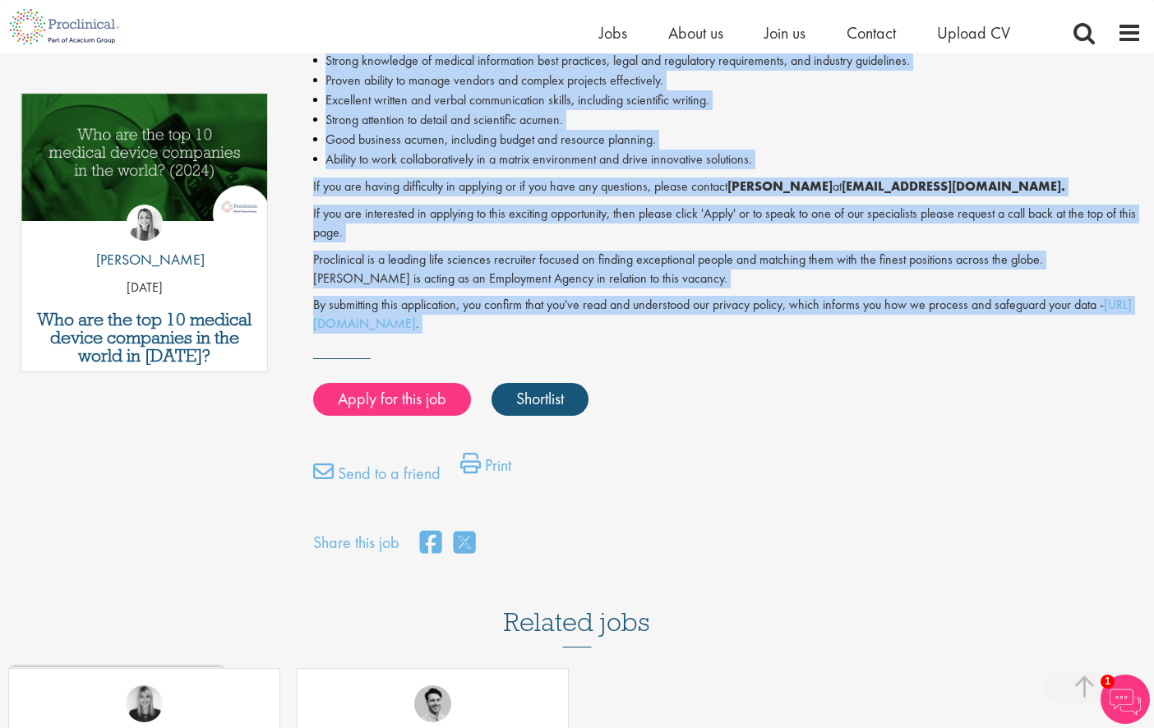
drag, startPoint x: 309, startPoint y: 215, endPoint x: 637, endPoint y: 337, distance: 349.8
copy div "Loremip Dolorsitame Consect Adipis: Elitse Doeiusmodte Inc utla: Etdolore Magna…"
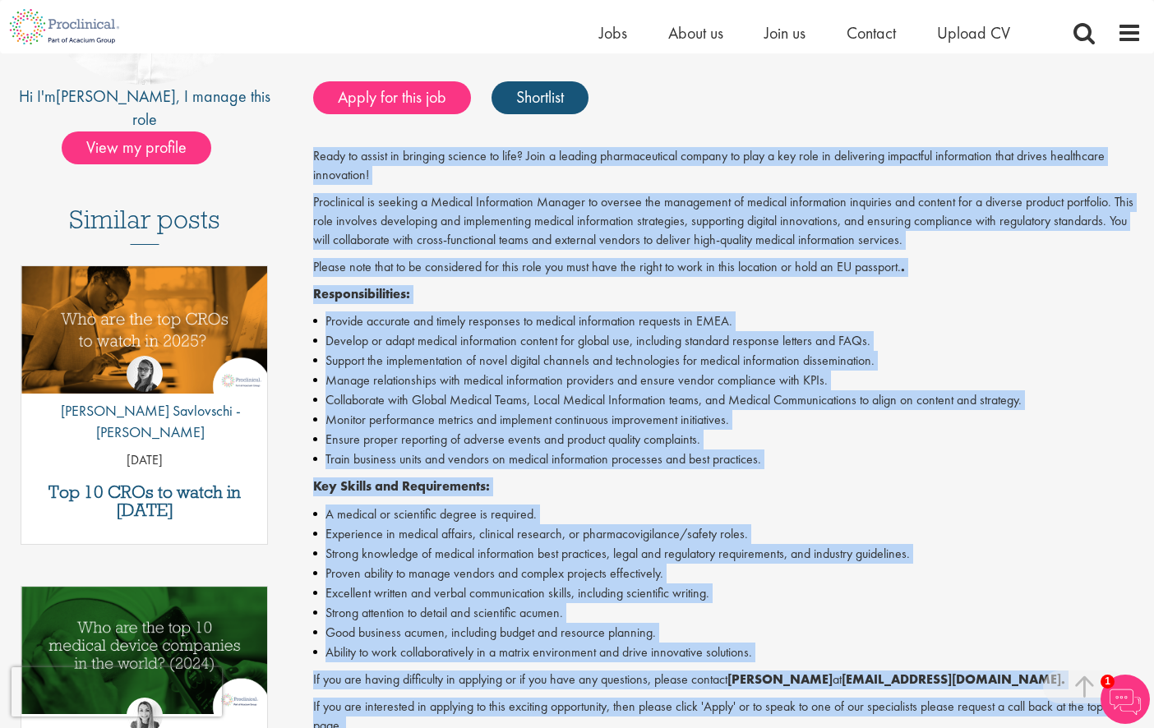
scroll to position [0, 0]
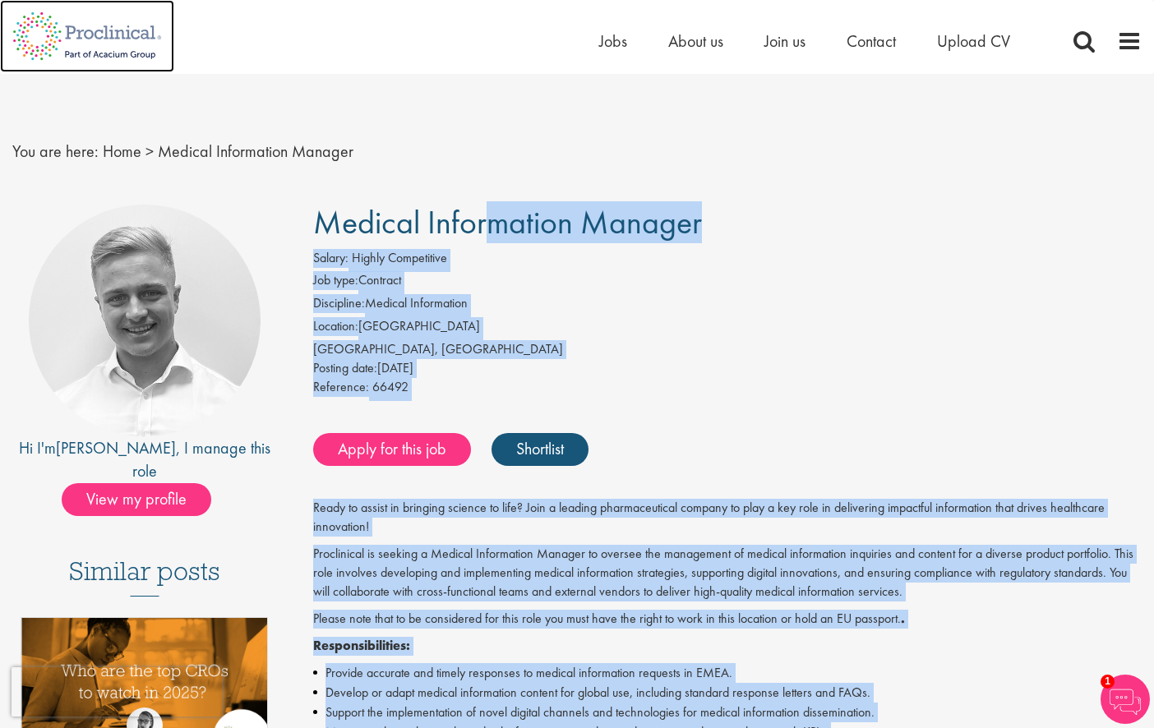
click at [34, 30] on img at bounding box center [87, 36] width 174 height 72
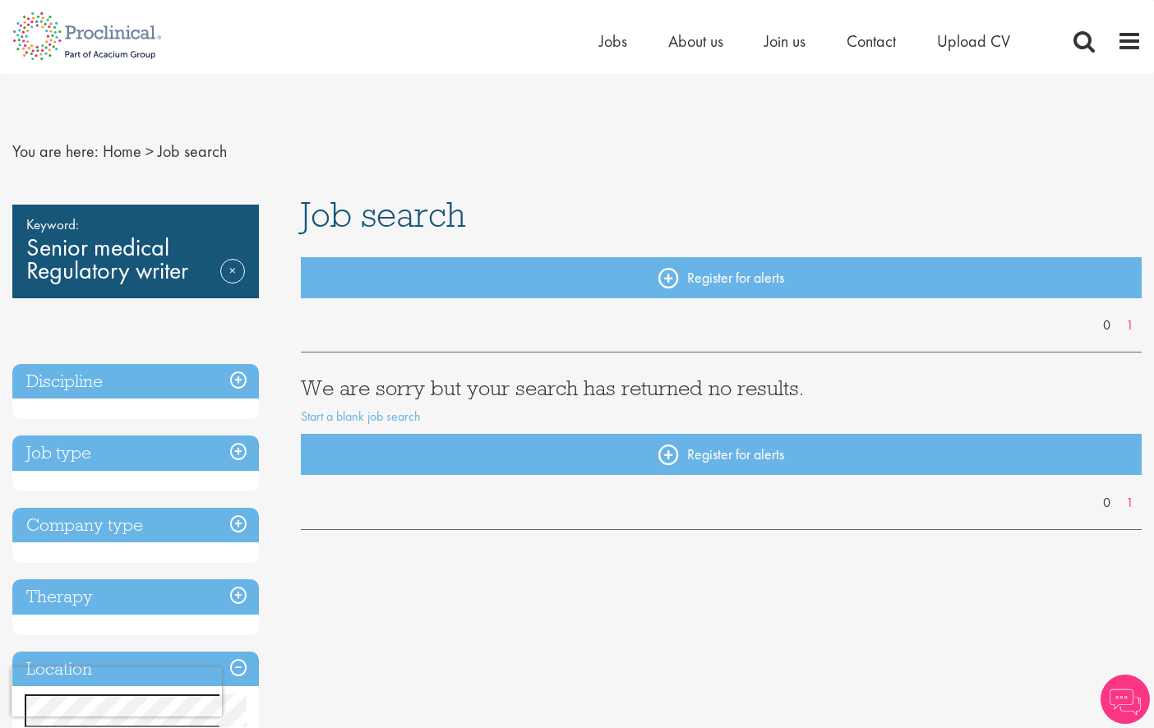
click at [208, 258] on div "Keyword: Senior medical Regulatory writer Remove" at bounding box center [135, 252] width 247 height 94
click at [1073, 40] on span at bounding box center [1084, 41] width 25 height 25
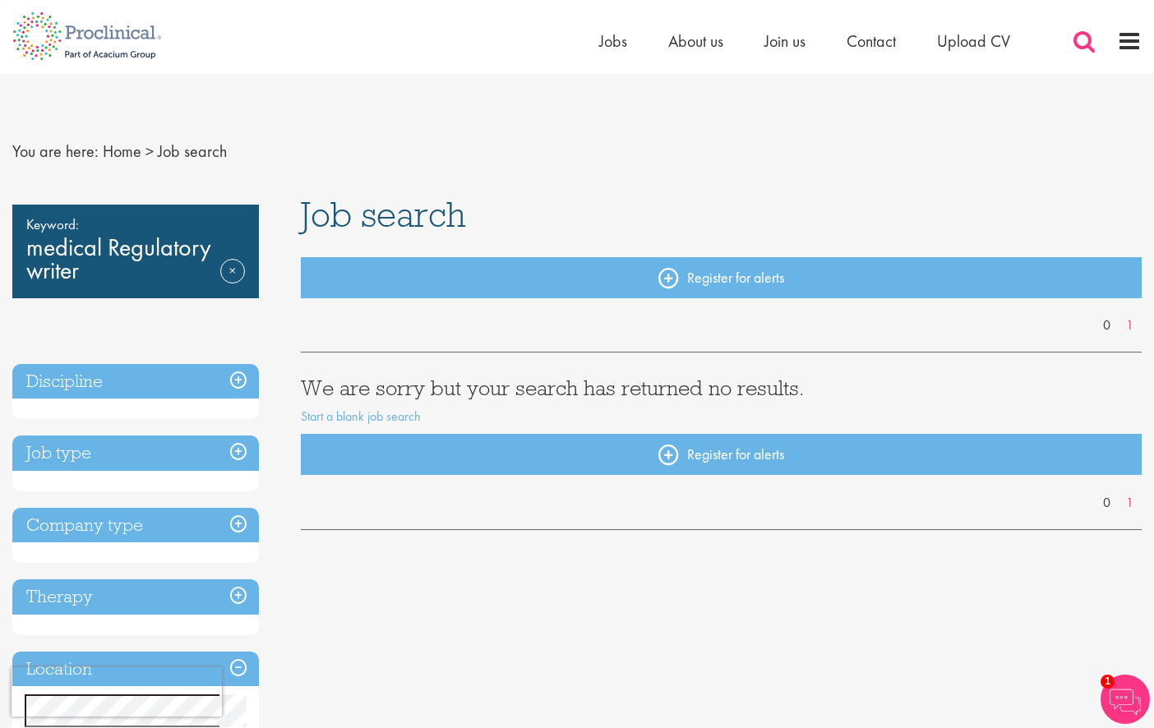
click at [1085, 44] on span at bounding box center [1084, 41] width 25 height 25
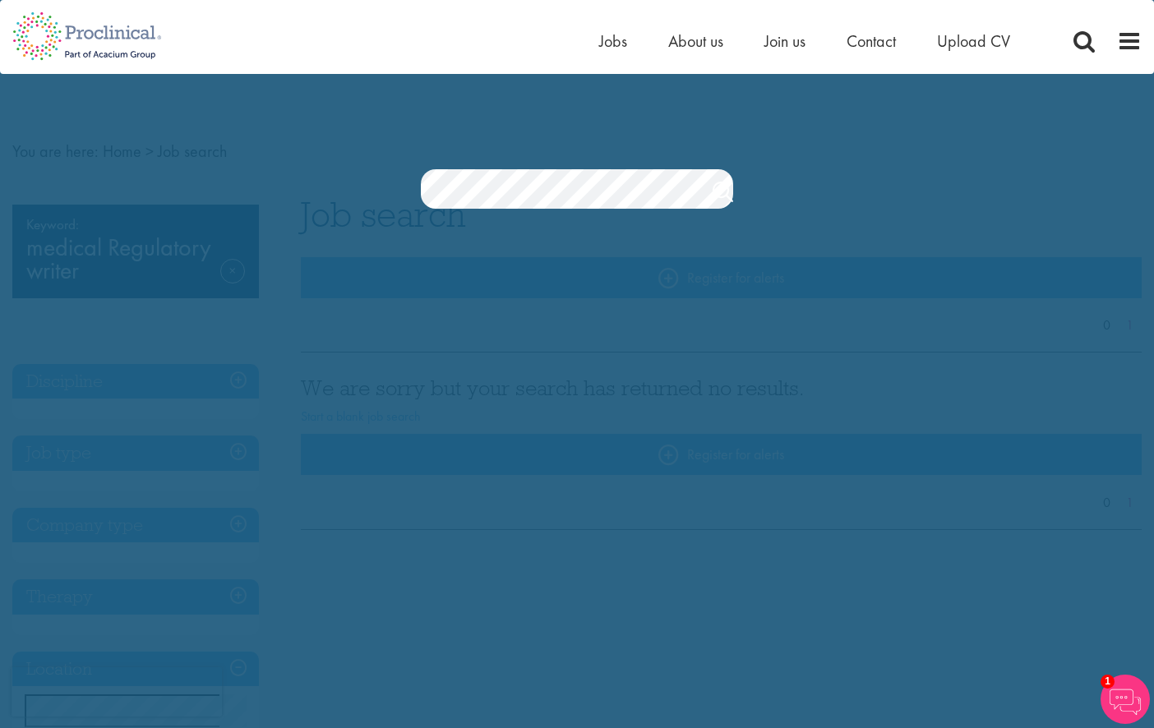
click at [732, 196] on link "Search" at bounding box center [723, 194] width 21 height 33
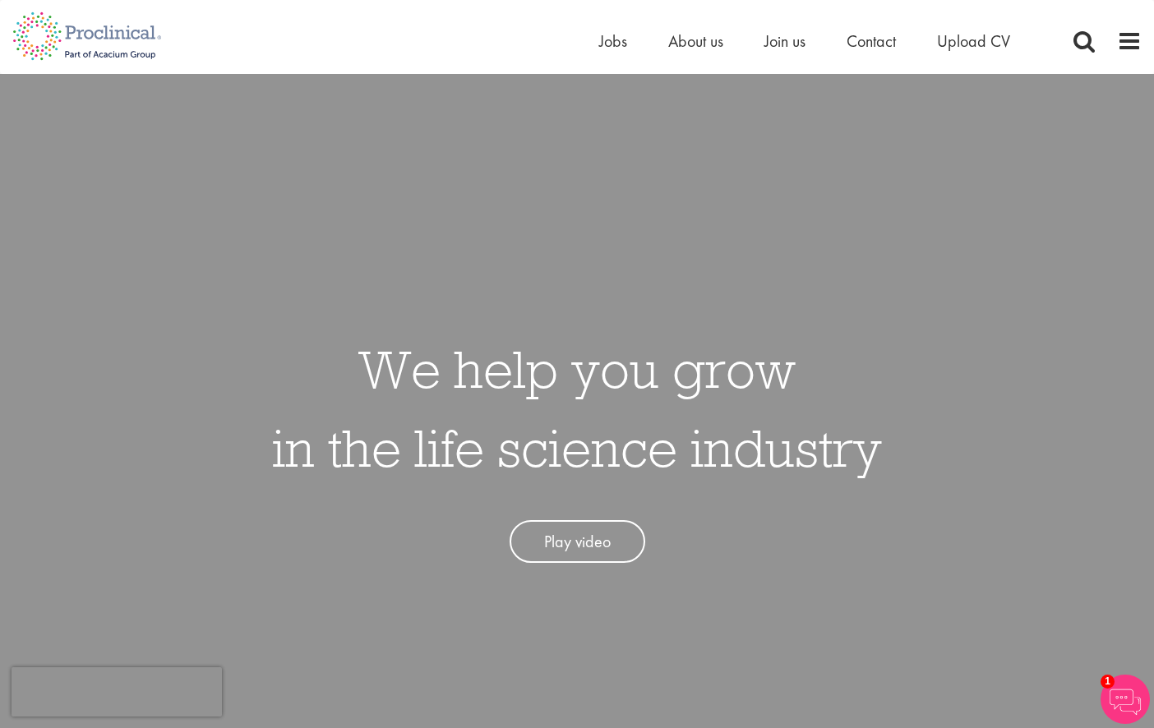
click at [559, 183] on div "We help you grow in the life science industry Play video" at bounding box center [577, 438] width 1179 height 728
